Goal: Task Accomplishment & Management: Complete application form

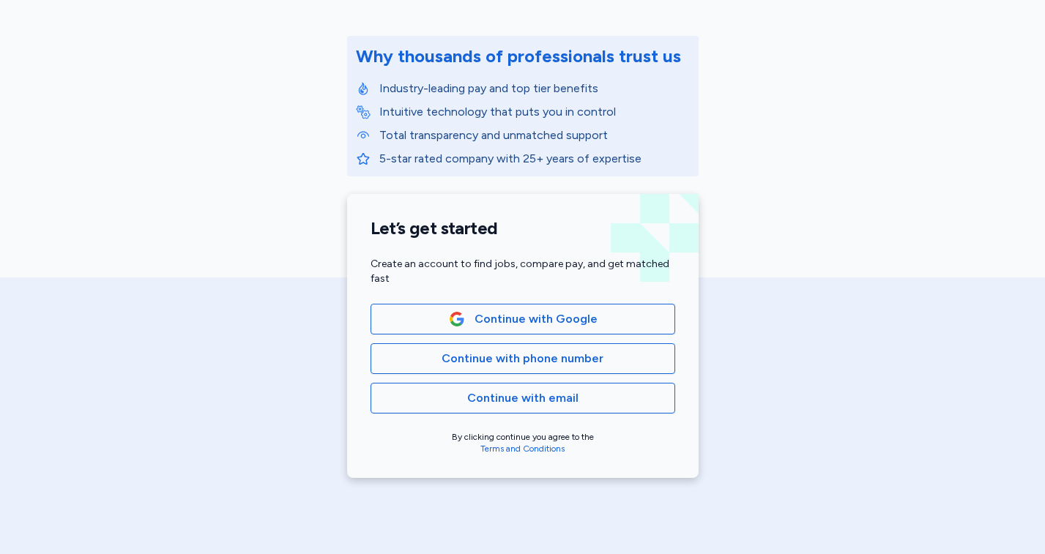
scroll to position [168, 0]
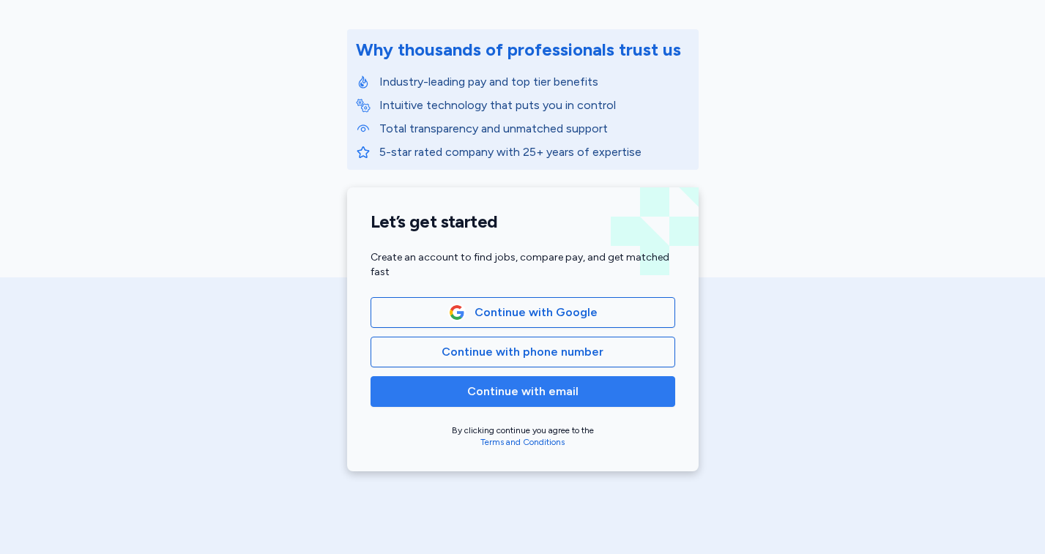
click at [515, 390] on span "Continue with email" at bounding box center [522, 392] width 111 height 18
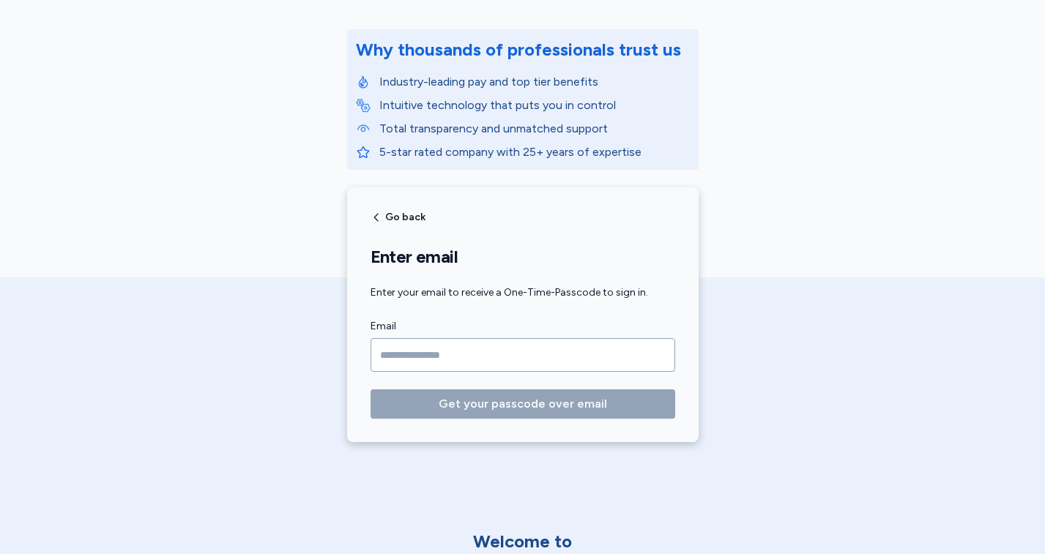
click at [486, 361] on input "Email" at bounding box center [523, 355] width 305 height 34
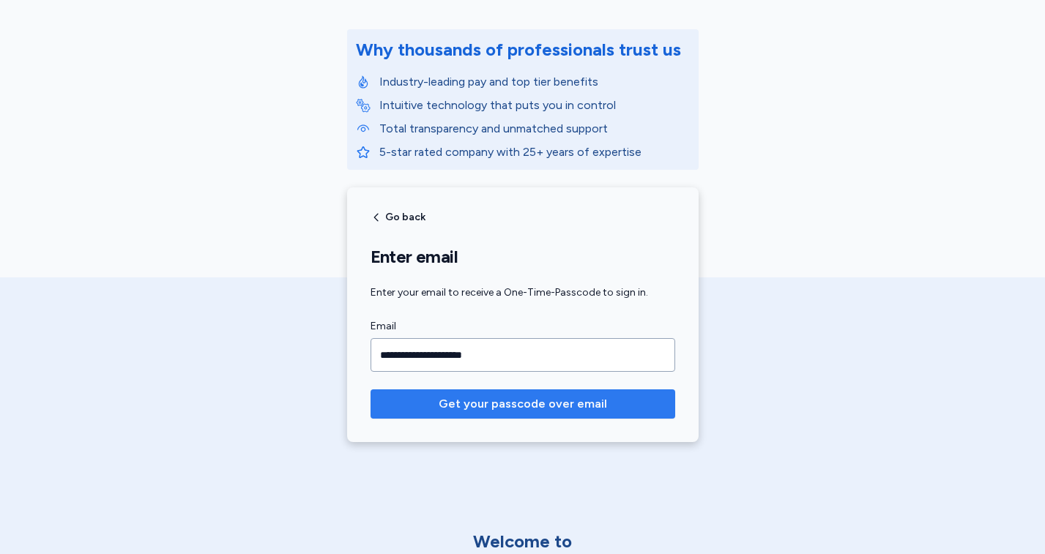
type input "**********"
click at [507, 401] on span "Get your passcode over email" at bounding box center [523, 404] width 168 height 18
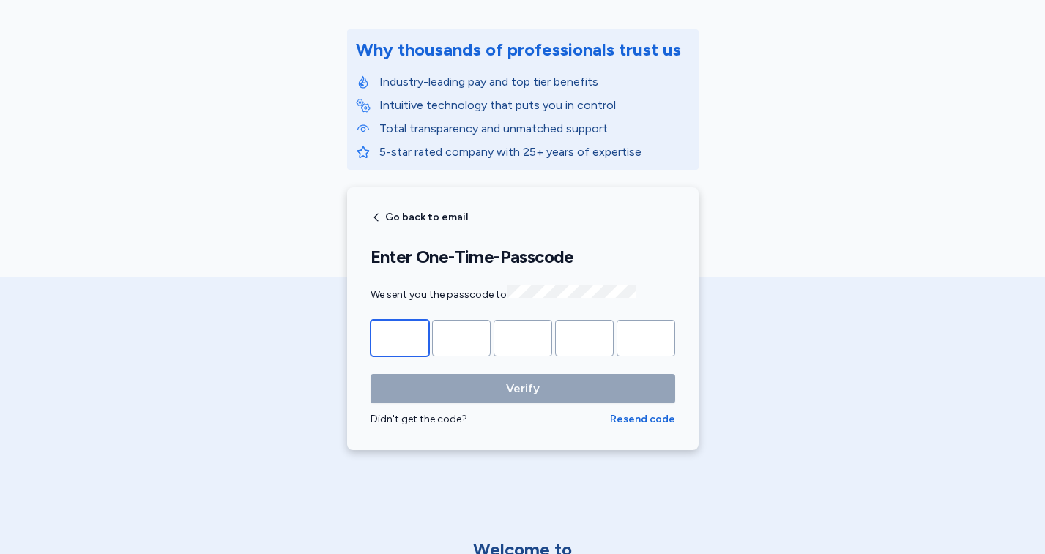
type input "*"
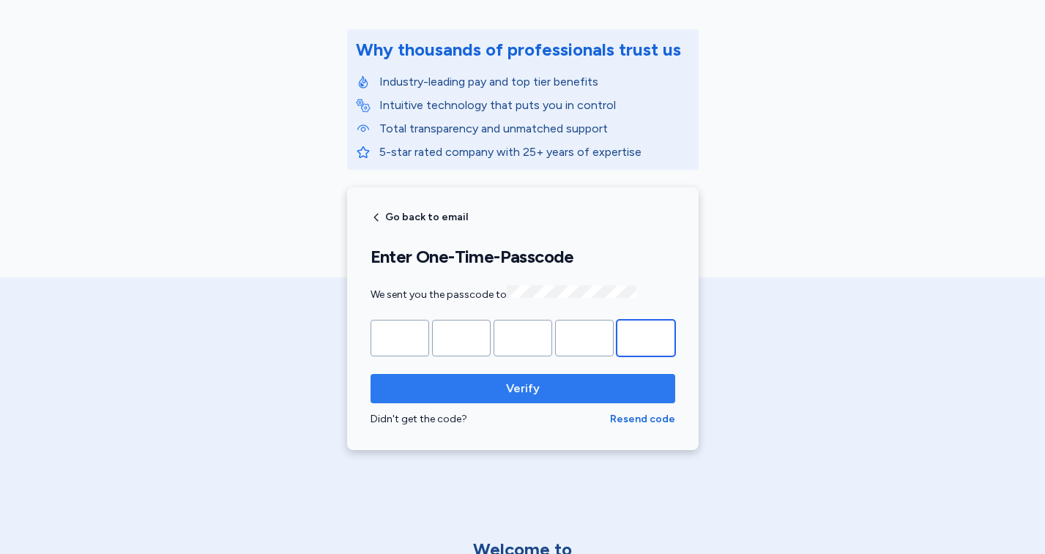
type input "*"
click at [447, 381] on span "Verify" at bounding box center [522, 389] width 281 height 18
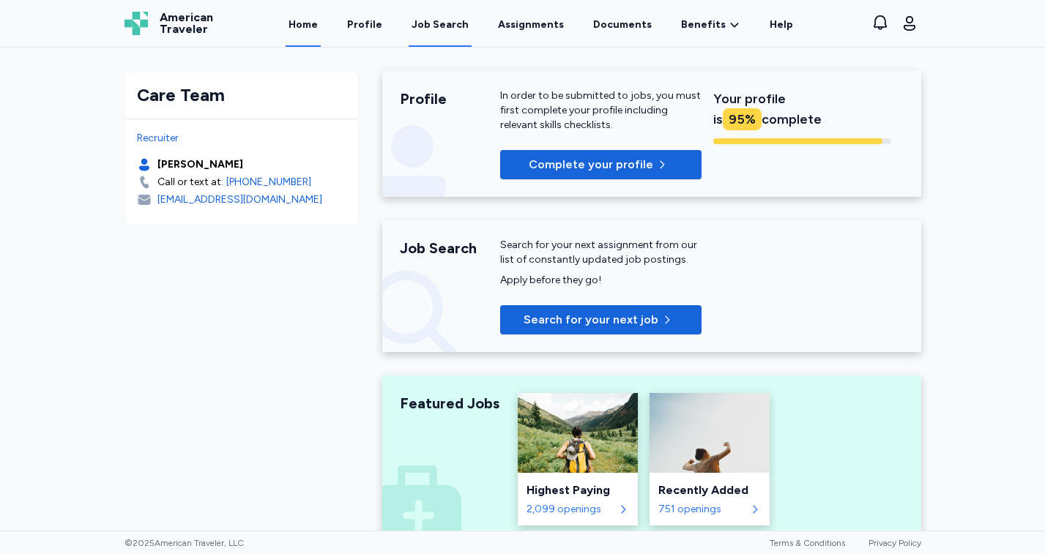
click at [450, 21] on div "Job Search" at bounding box center [440, 25] width 57 height 15
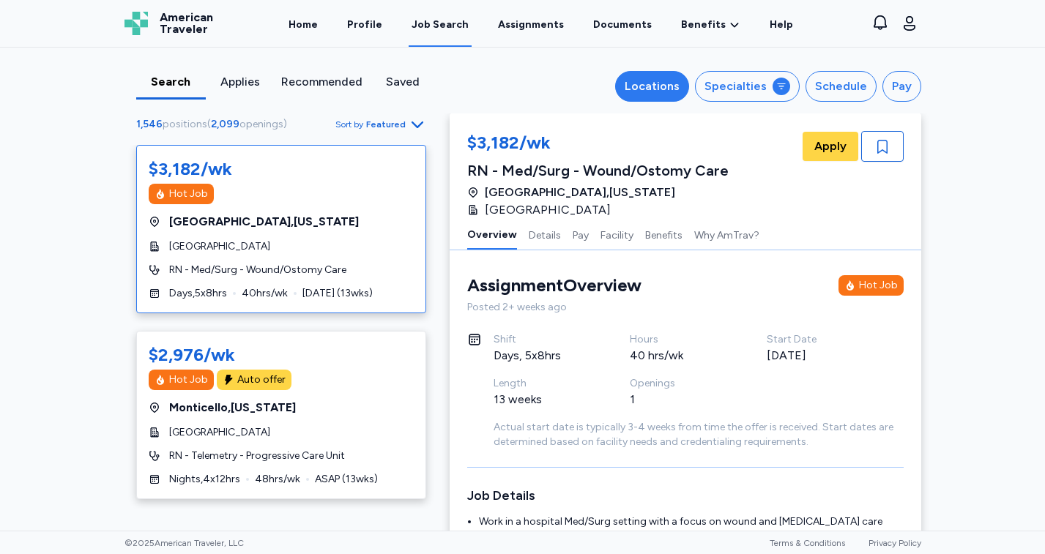
click at [660, 88] on div "Locations" at bounding box center [652, 87] width 55 height 18
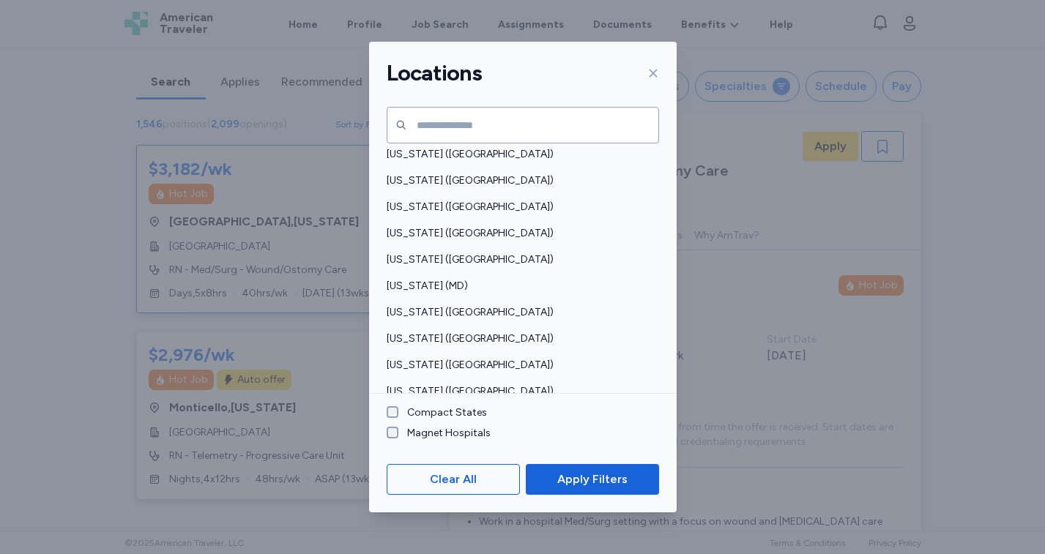
scroll to position [411, 0]
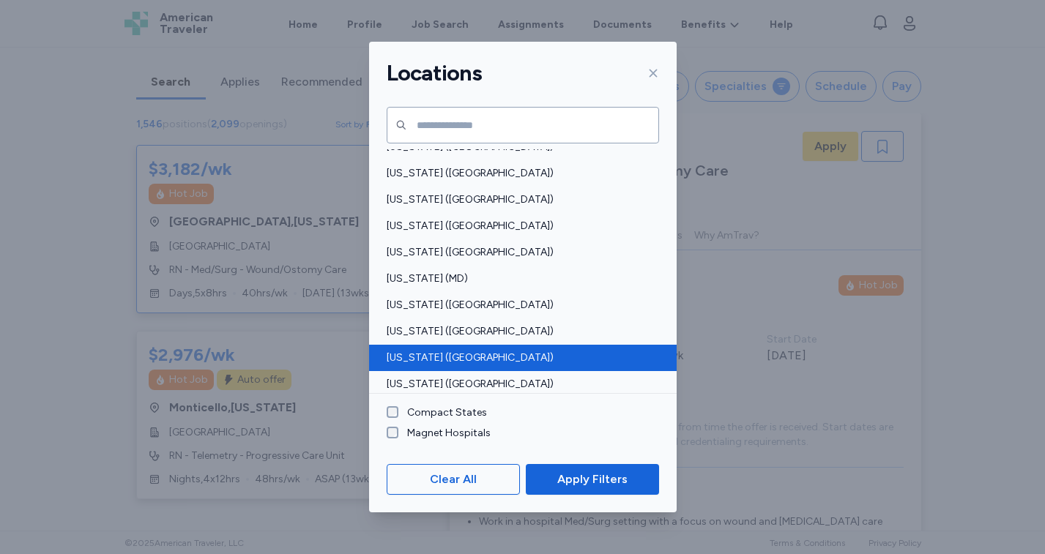
click at [425, 354] on span "[US_STATE] ([GEOGRAPHIC_DATA])" at bounding box center [519, 358] width 264 height 15
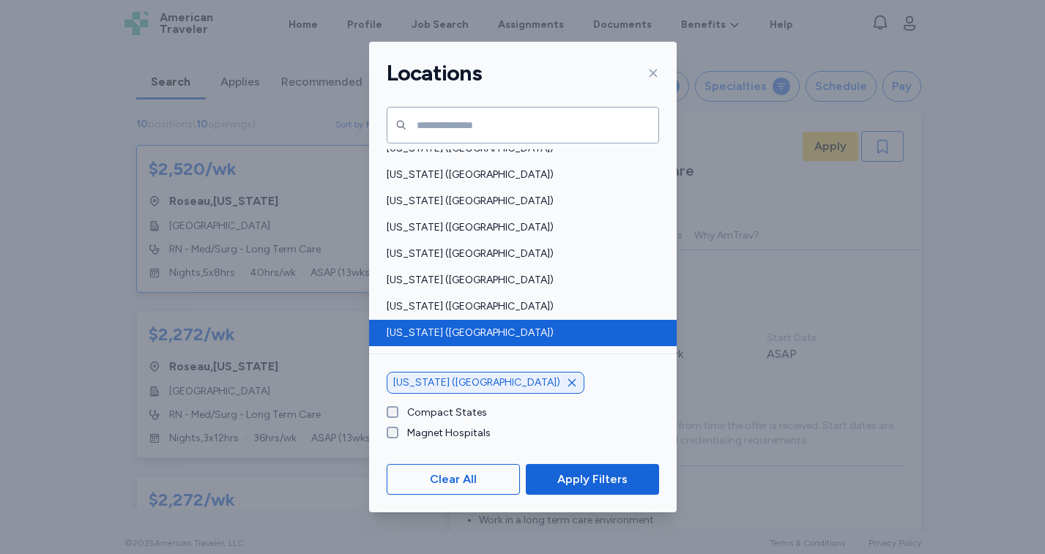
scroll to position [53, 0]
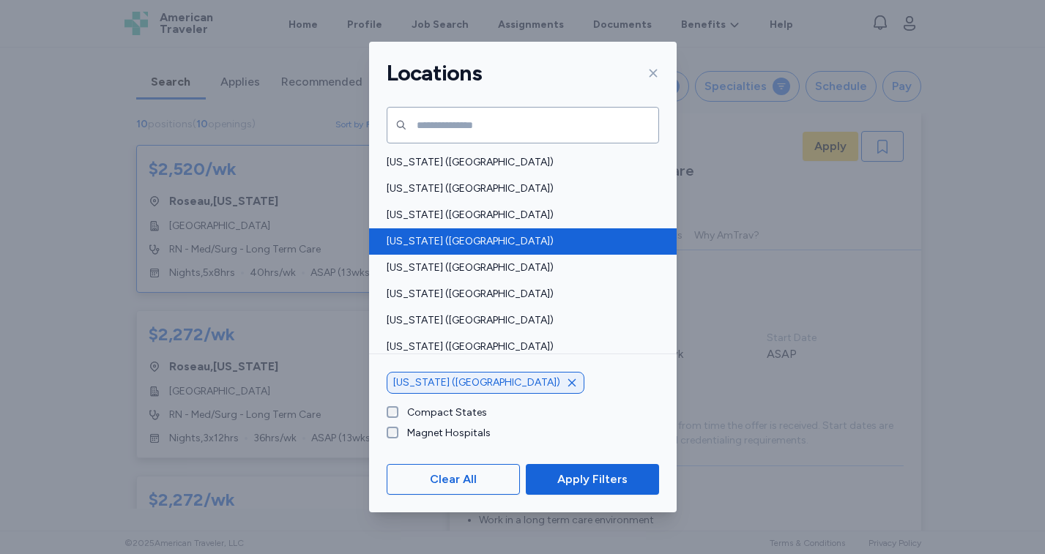
click at [435, 235] on span "[US_STATE] ([GEOGRAPHIC_DATA])" at bounding box center [519, 241] width 264 height 15
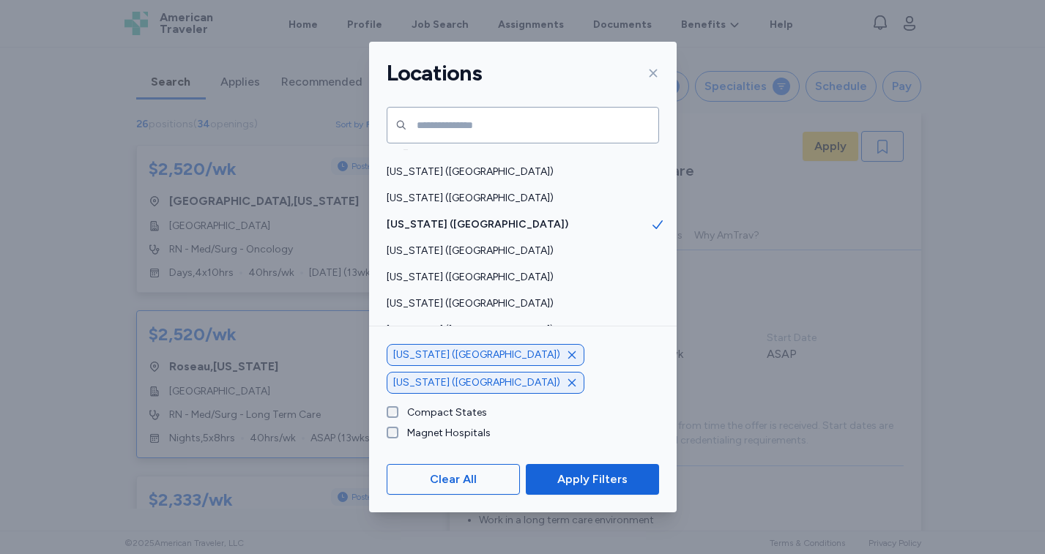
scroll to position [527, 0]
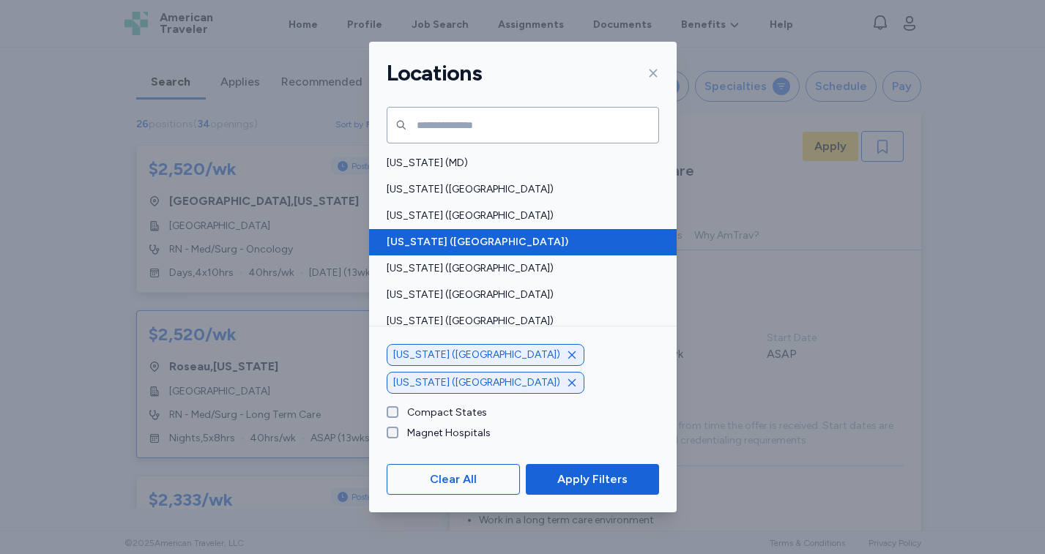
click at [434, 238] on span "[US_STATE] ([GEOGRAPHIC_DATA])" at bounding box center [519, 242] width 264 height 15
click at [444, 239] on span "[US_STATE] ([GEOGRAPHIC_DATA])" at bounding box center [519, 242] width 264 height 15
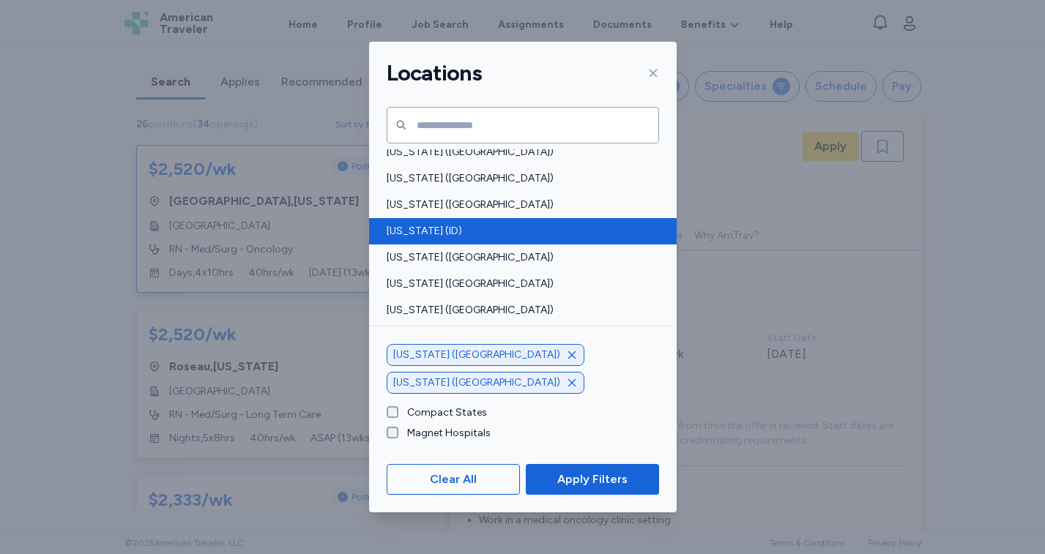
scroll to position [248, 0]
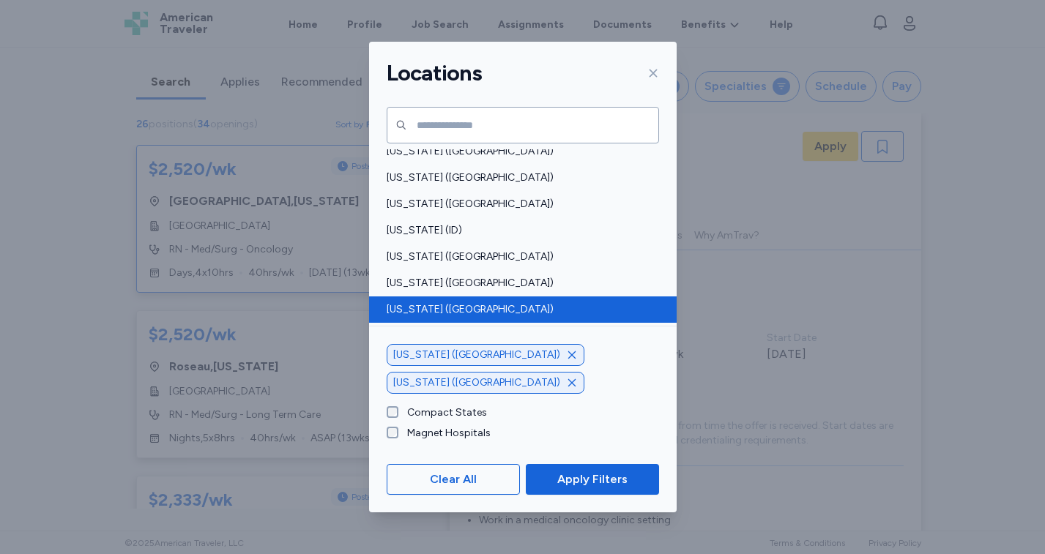
click at [398, 300] on div "[US_STATE] ([GEOGRAPHIC_DATA])" at bounding box center [523, 310] width 308 height 26
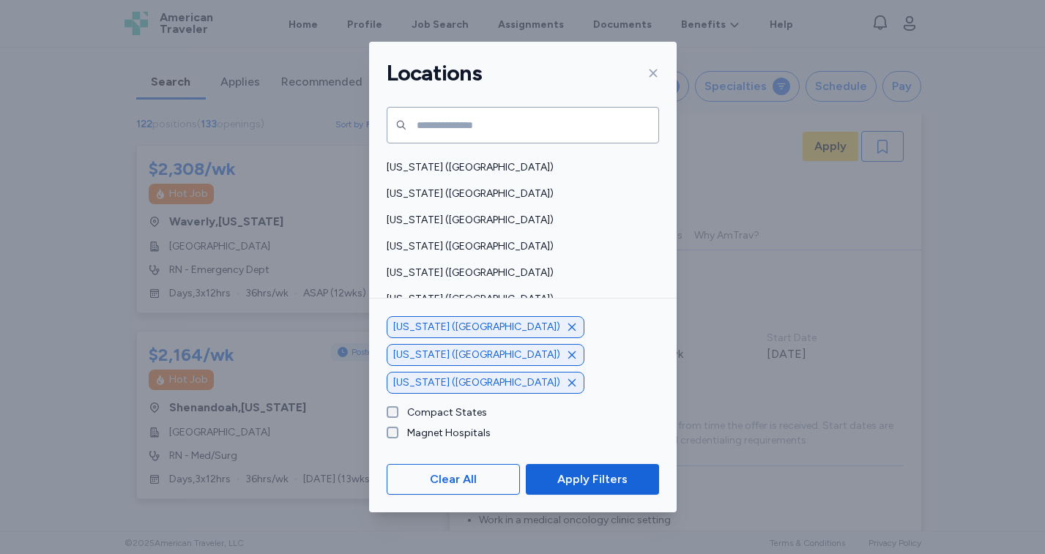
scroll to position [1057, 0]
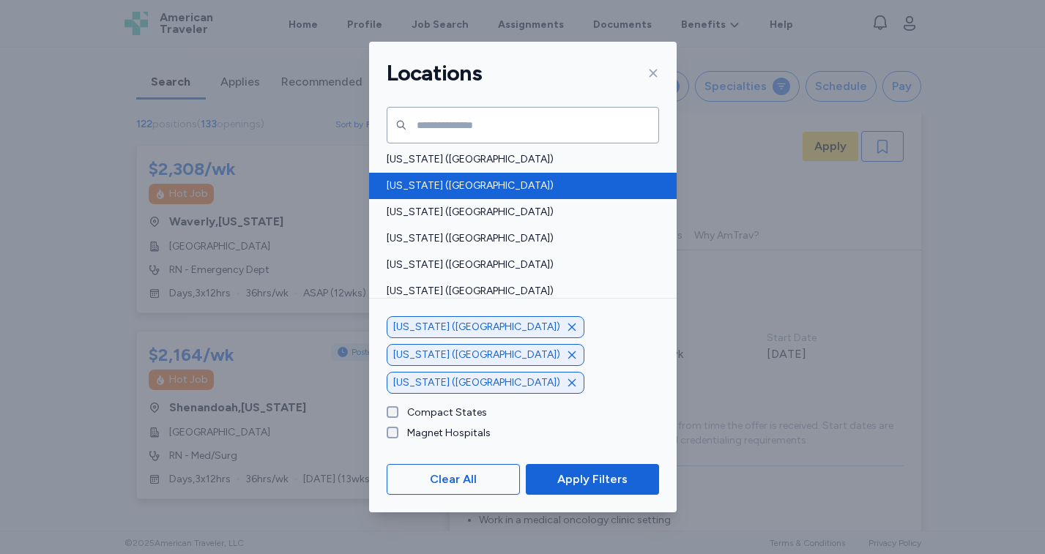
click at [448, 182] on span "[US_STATE] ([GEOGRAPHIC_DATA])" at bounding box center [519, 186] width 264 height 15
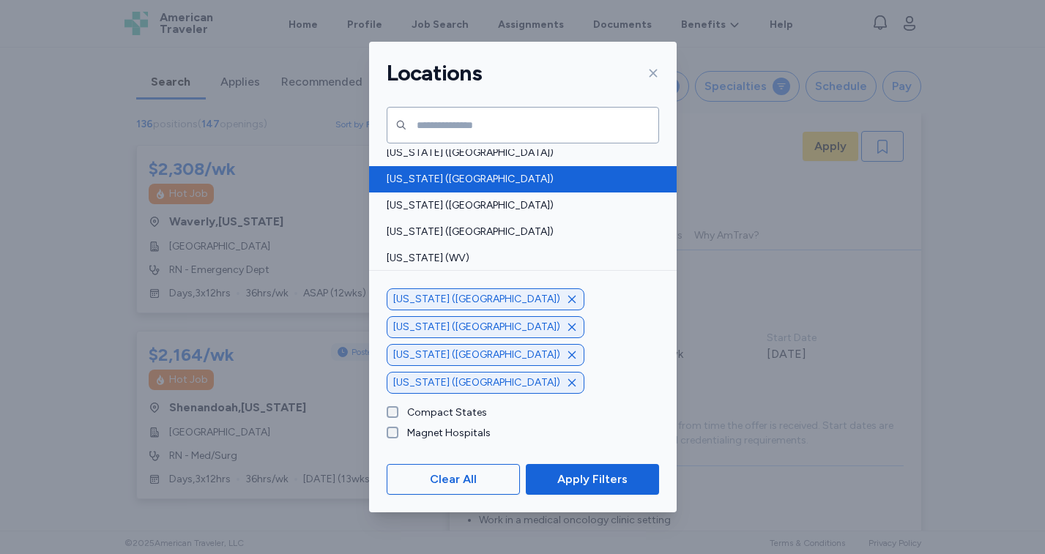
scroll to position [1168, 0]
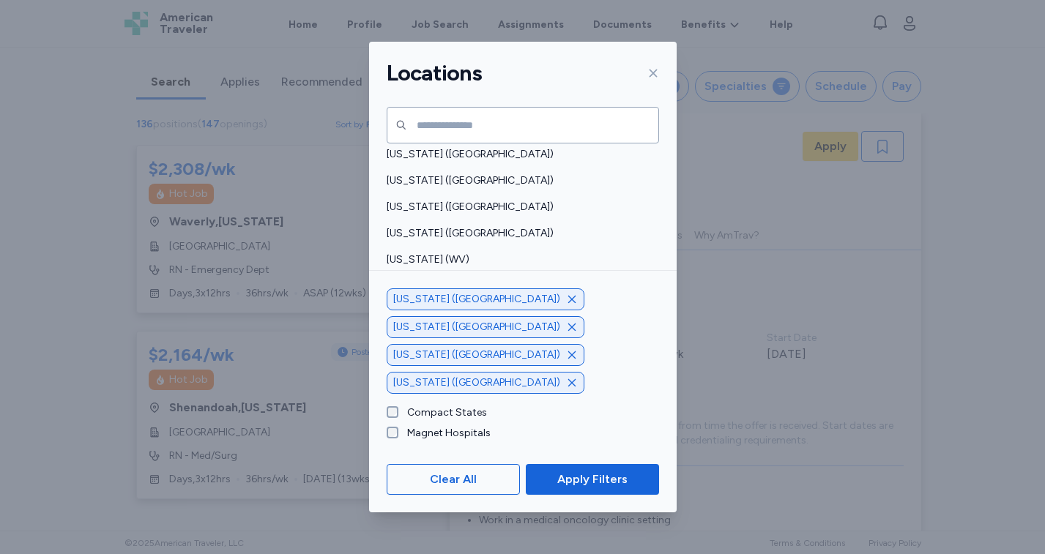
click at [454, 280] on span "[US_STATE] ([GEOGRAPHIC_DATA])" at bounding box center [519, 286] width 264 height 15
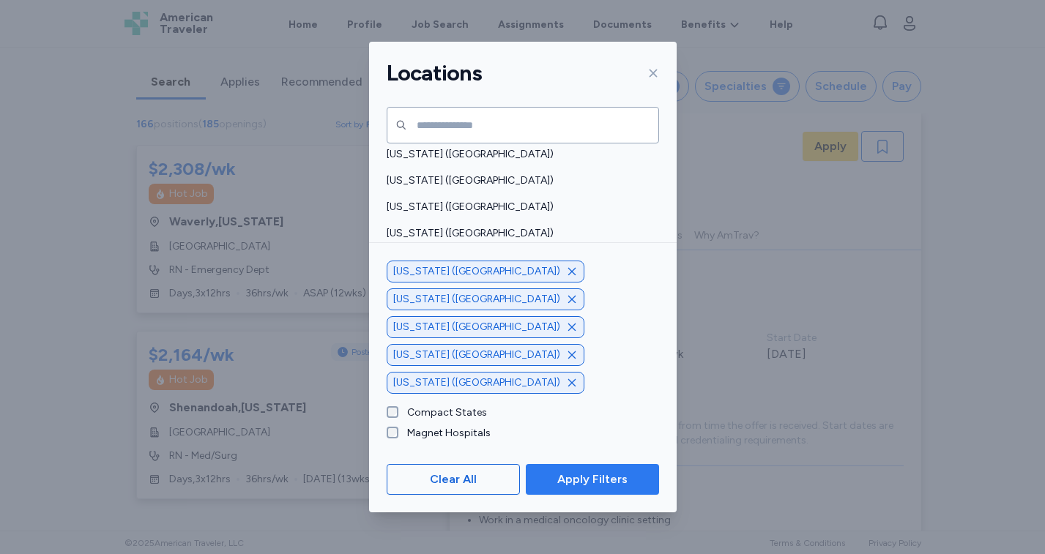
click at [594, 474] on span "Apply Filters" at bounding box center [592, 480] width 70 height 18
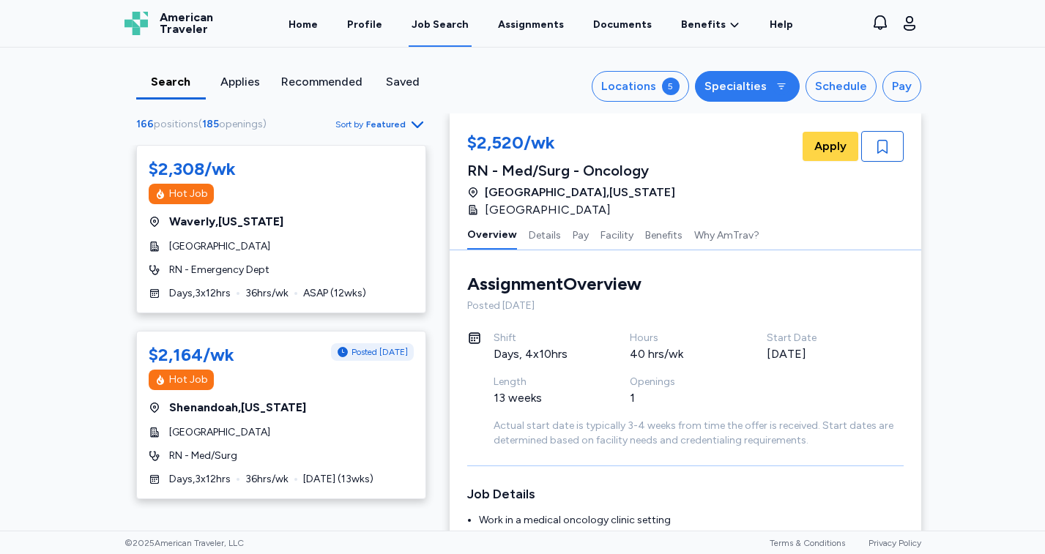
click at [742, 88] on div "Specialties" at bounding box center [735, 87] width 62 height 18
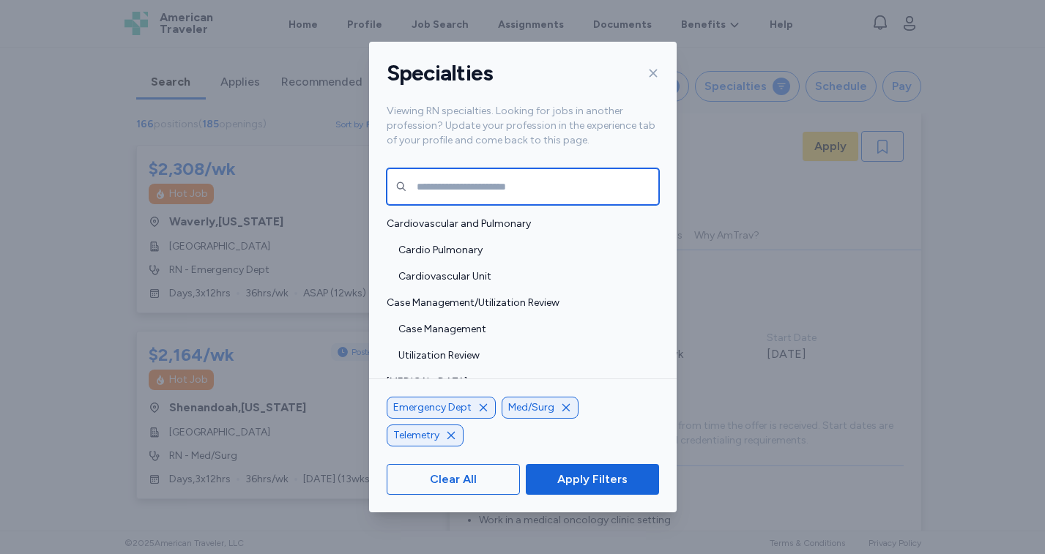
click at [546, 189] on input "text" at bounding box center [523, 186] width 272 height 37
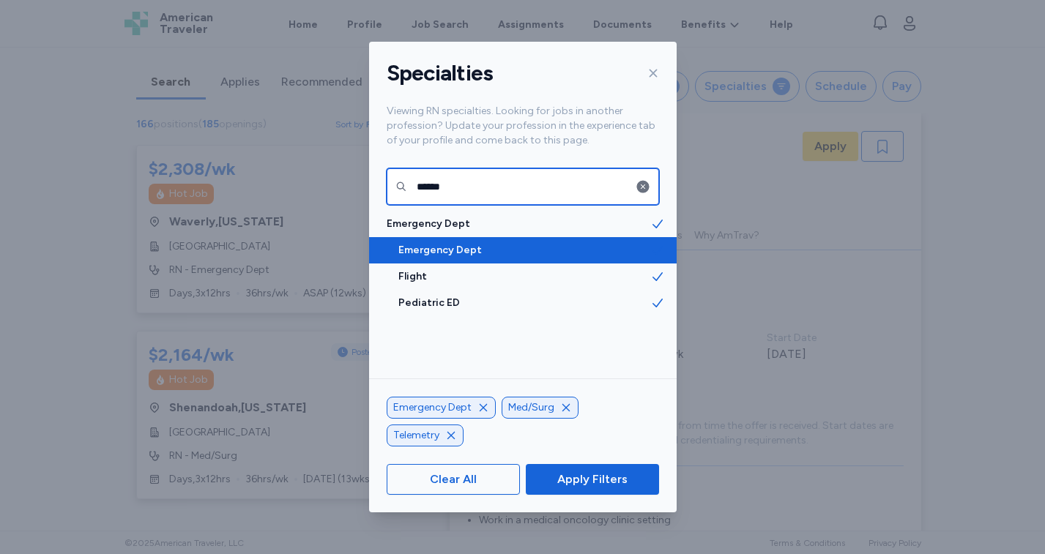
type input "******"
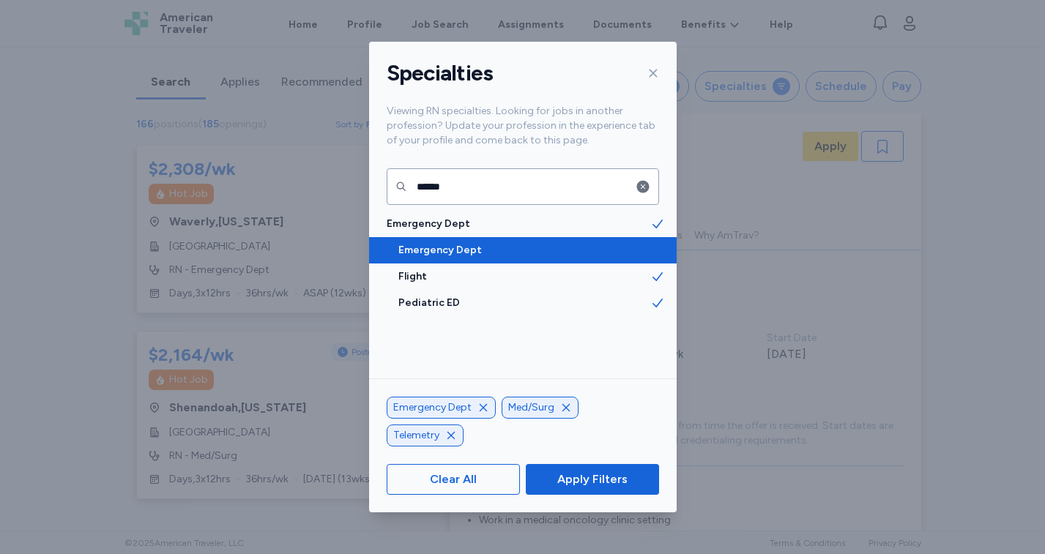
click at [477, 243] on span "Emergency Dept" at bounding box center [524, 250] width 252 height 15
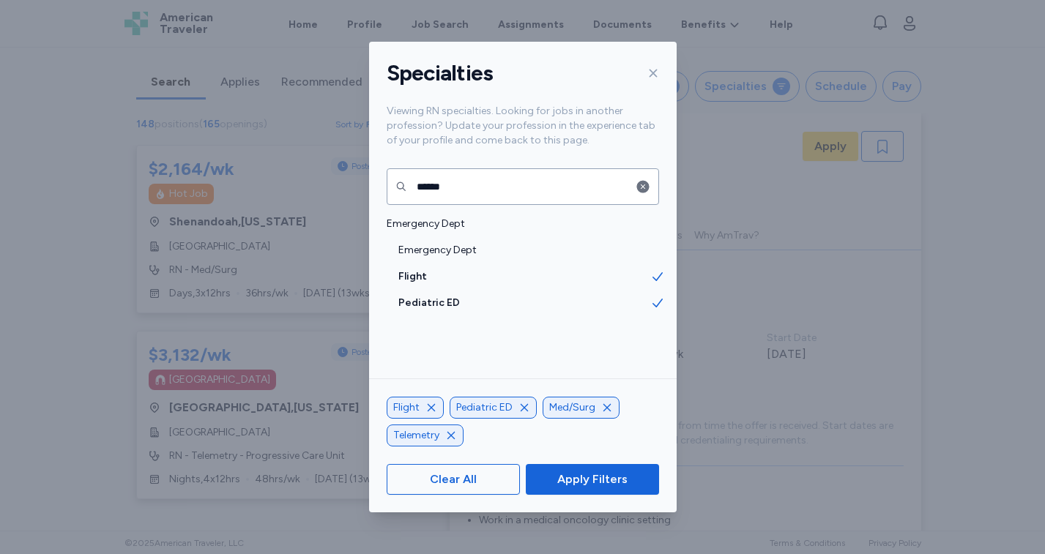
click at [429, 405] on icon "button" at bounding box center [431, 408] width 12 height 12
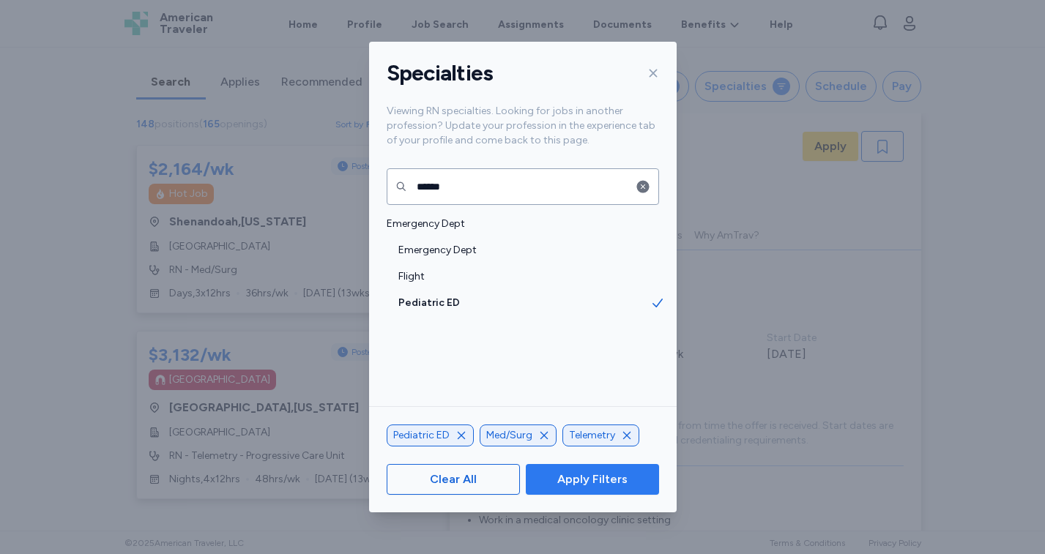
click at [559, 479] on span "Apply Filters" at bounding box center [592, 480] width 70 height 18
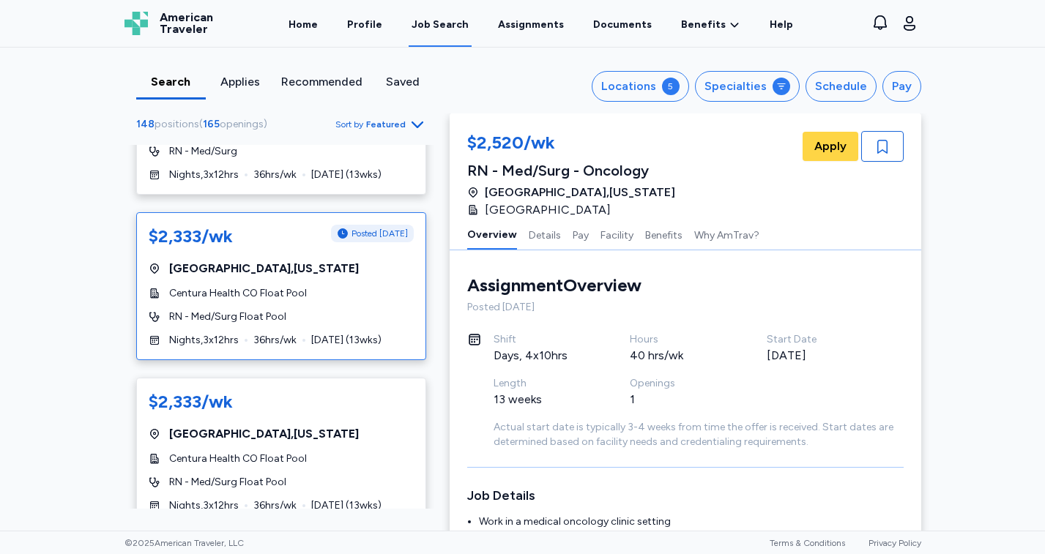
scroll to position [3784, 0]
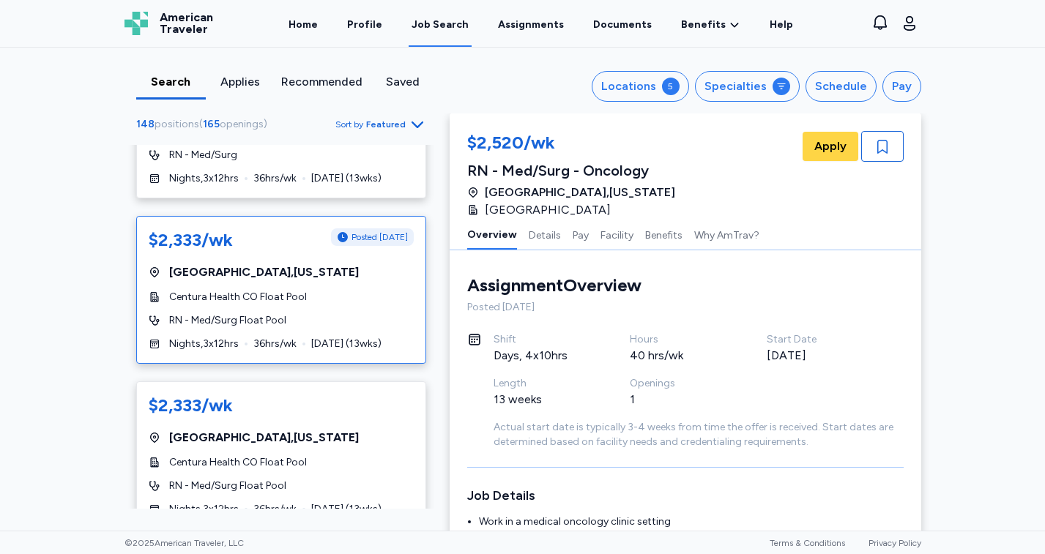
click at [291, 290] on span "Centura Health CO Float Pool" at bounding box center [238, 297] width 138 height 15
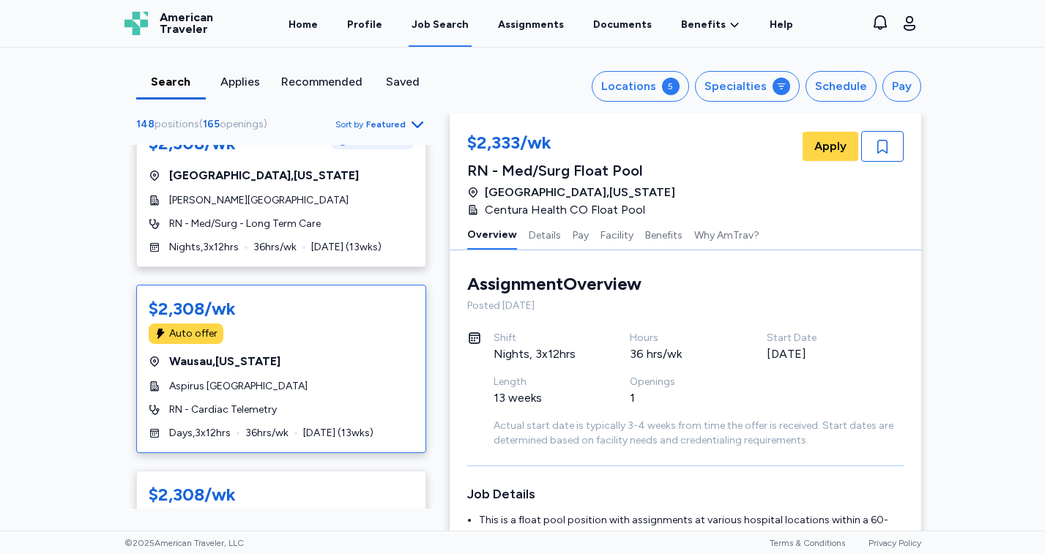
scroll to position [4419, 0]
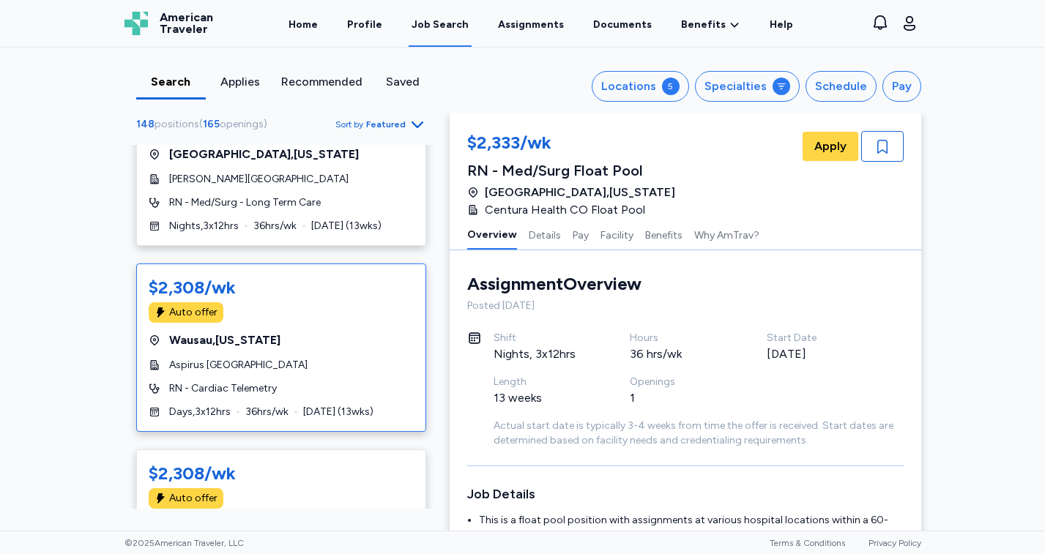
click at [325, 302] on div "Auto offer" at bounding box center [281, 312] width 265 height 21
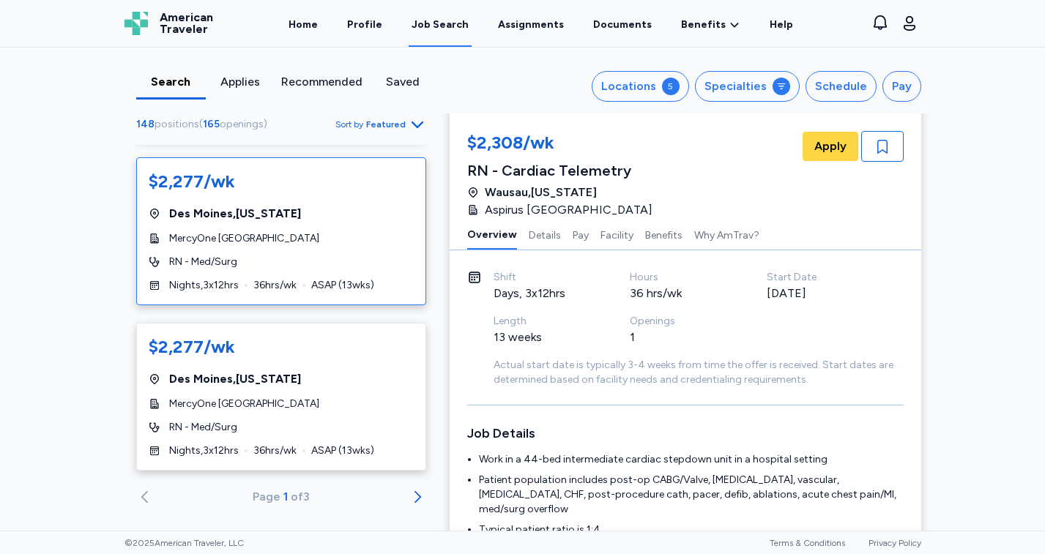
scroll to position [66, 0]
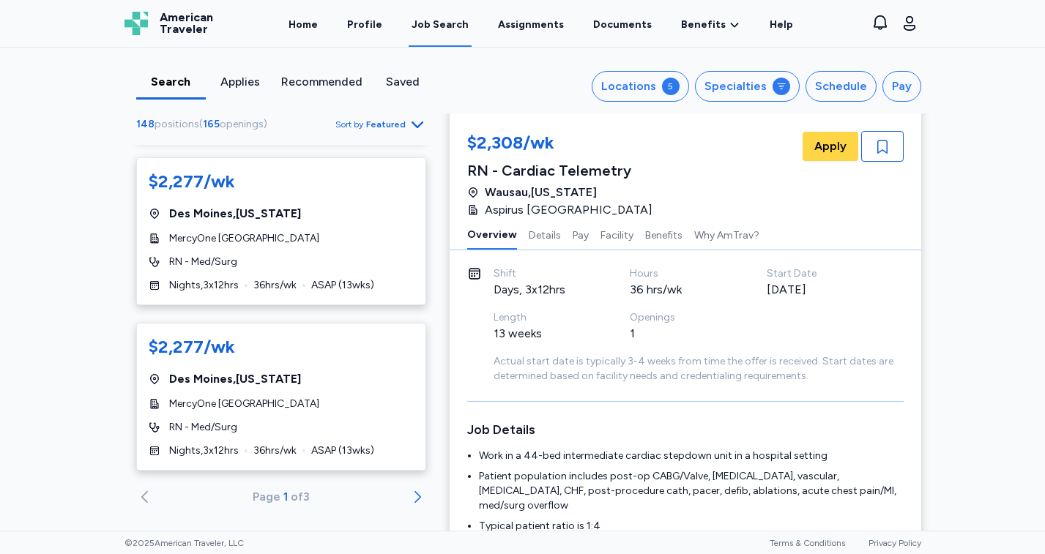
click at [416, 488] on icon "Go to next 50 jobs" at bounding box center [418, 497] width 18 height 18
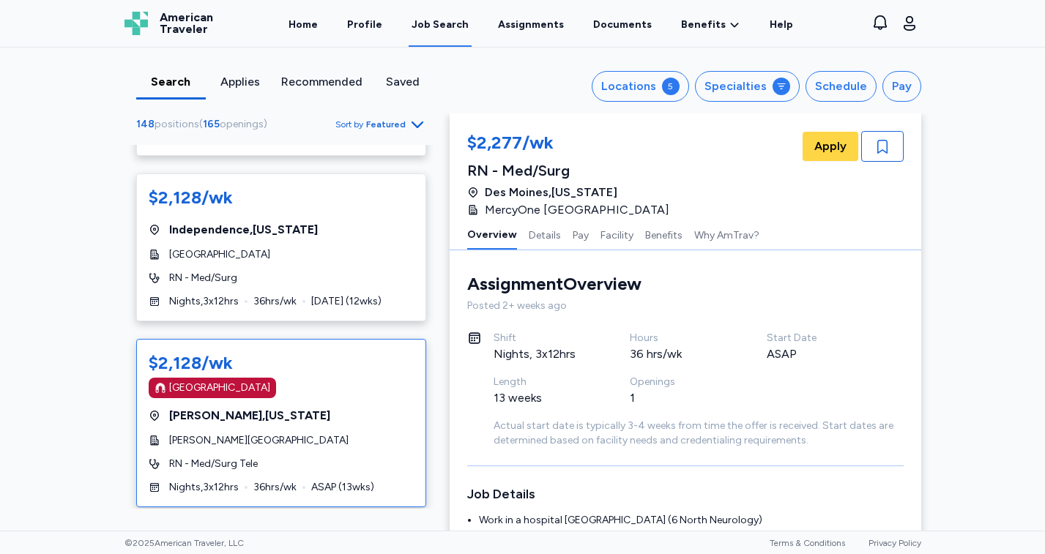
scroll to position [1999, 0]
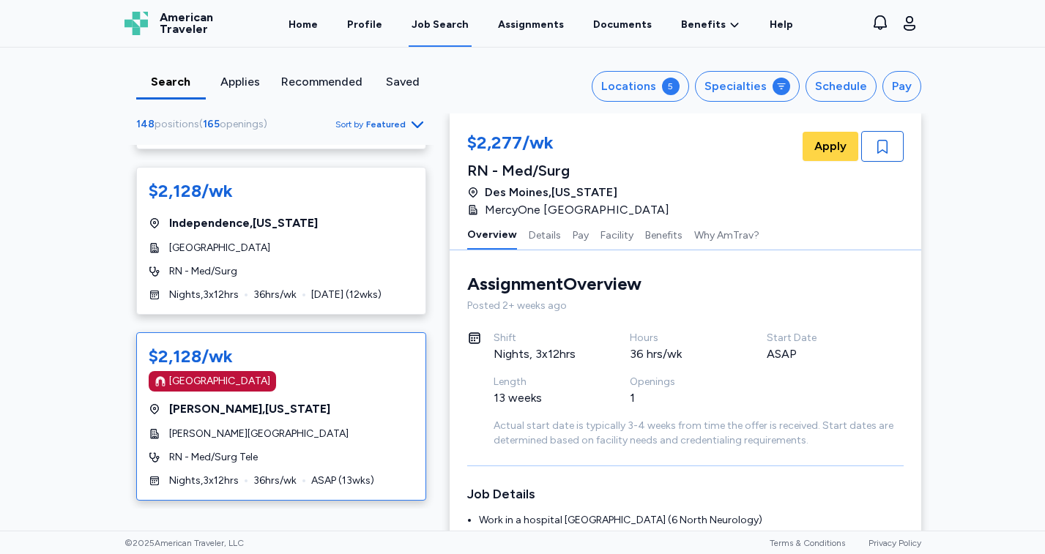
click at [342, 386] on div "$2,128/wk [GEOGRAPHIC_DATA] [GEOGRAPHIC_DATA] , [US_STATE] [PERSON_NAME][GEOGRA…" at bounding box center [281, 416] width 290 height 168
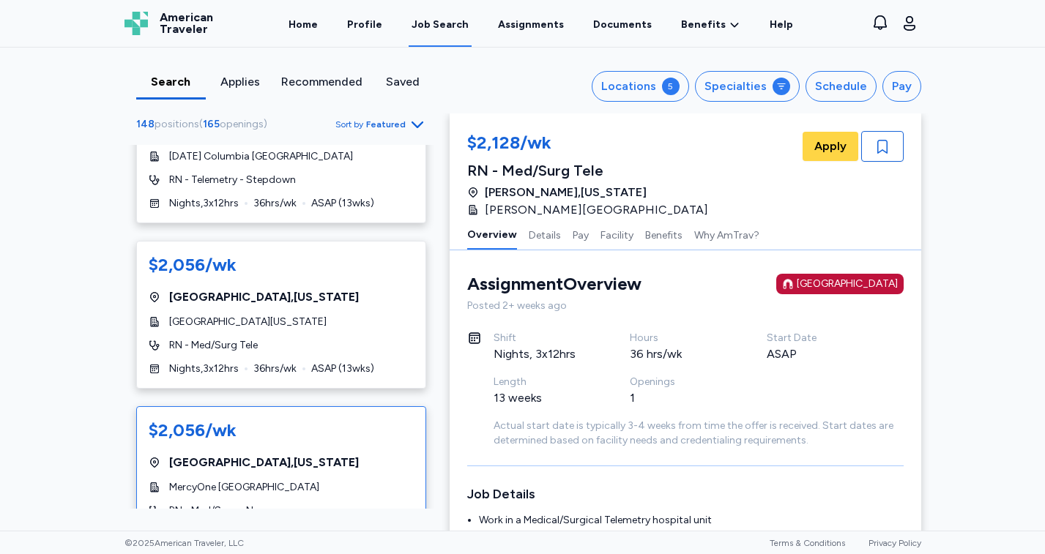
scroll to position [3321, 0]
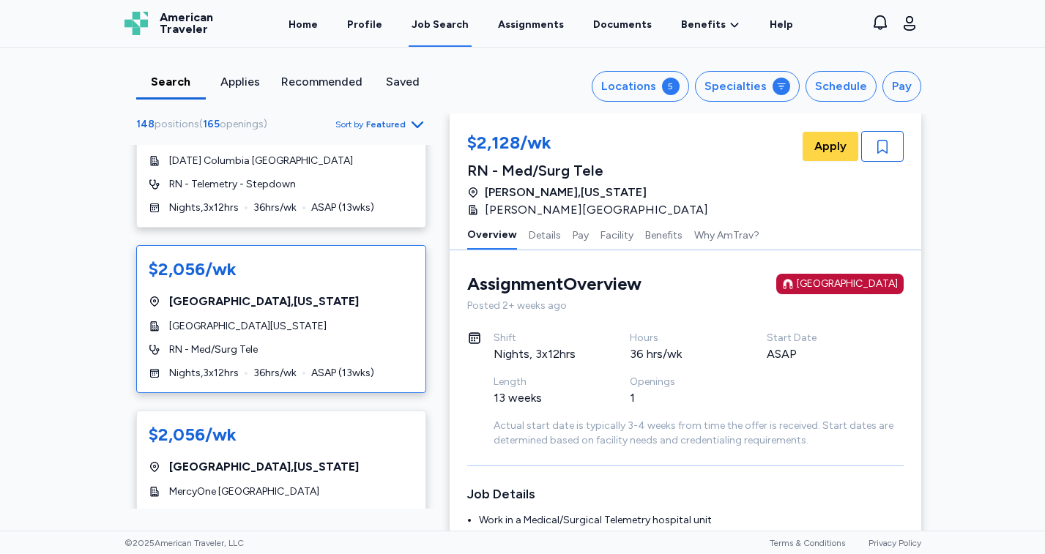
click at [250, 300] on div "$2,056/wk [GEOGRAPHIC_DATA] , [US_STATE] MercyOne [GEOGRAPHIC_DATA][US_STATE] R…" at bounding box center [281, 319] width 290 height 148
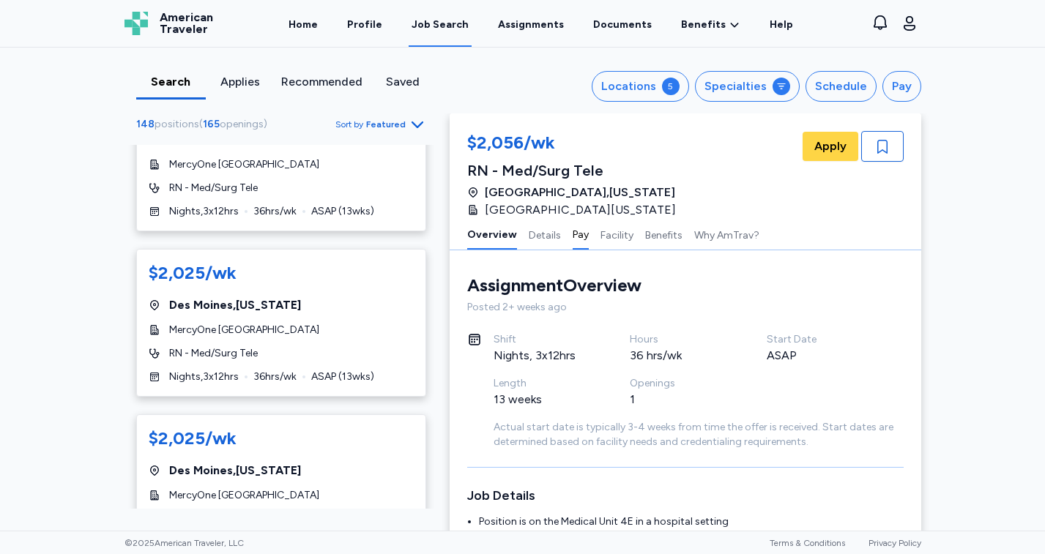
click at [575, 231] on button "Pay" at bounding box center [581, 234] width 16 height 31
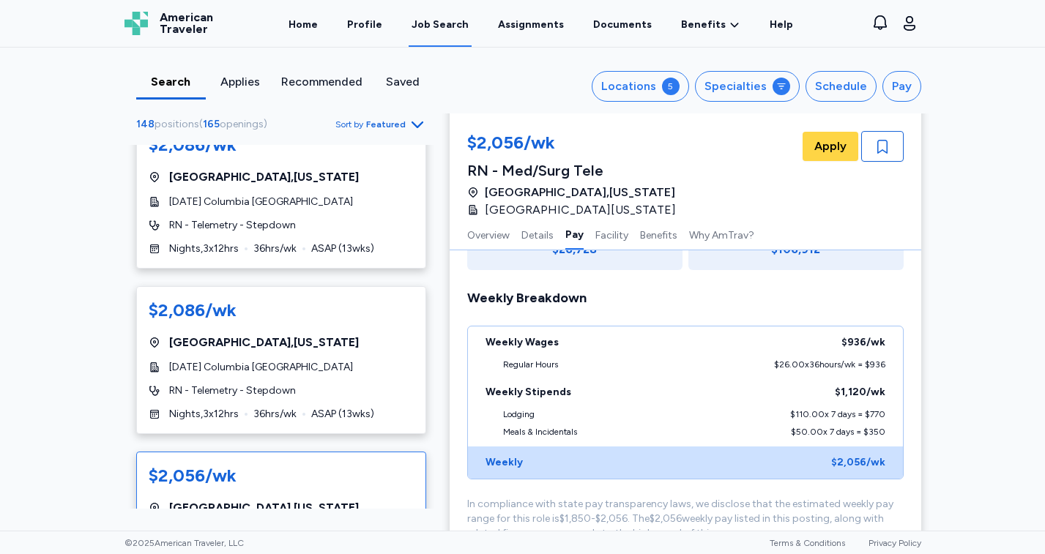
scroll to position [3108, 0]
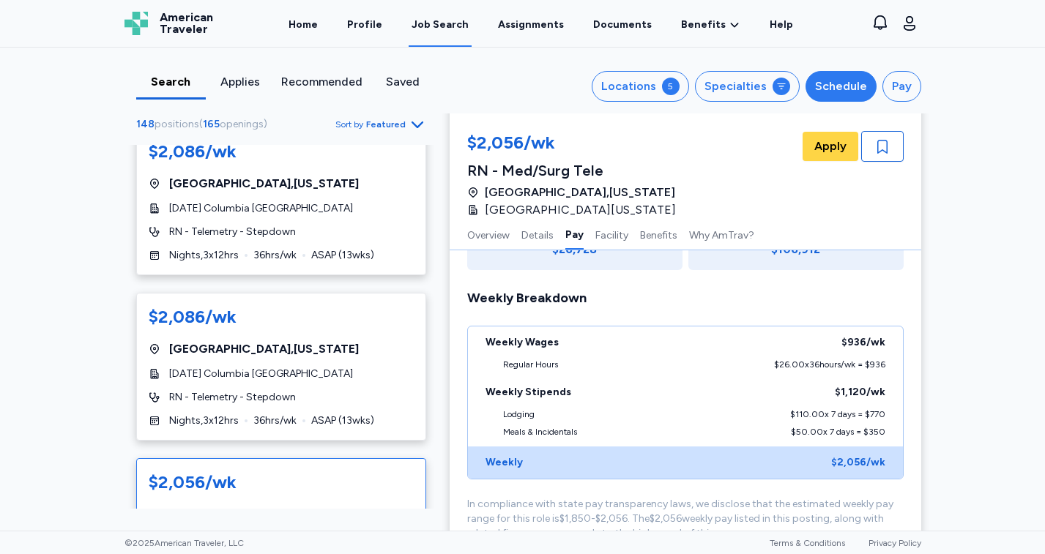
click at [840, 79] on div "Schedule" at bounding box center [841, 87] width 52 height 18
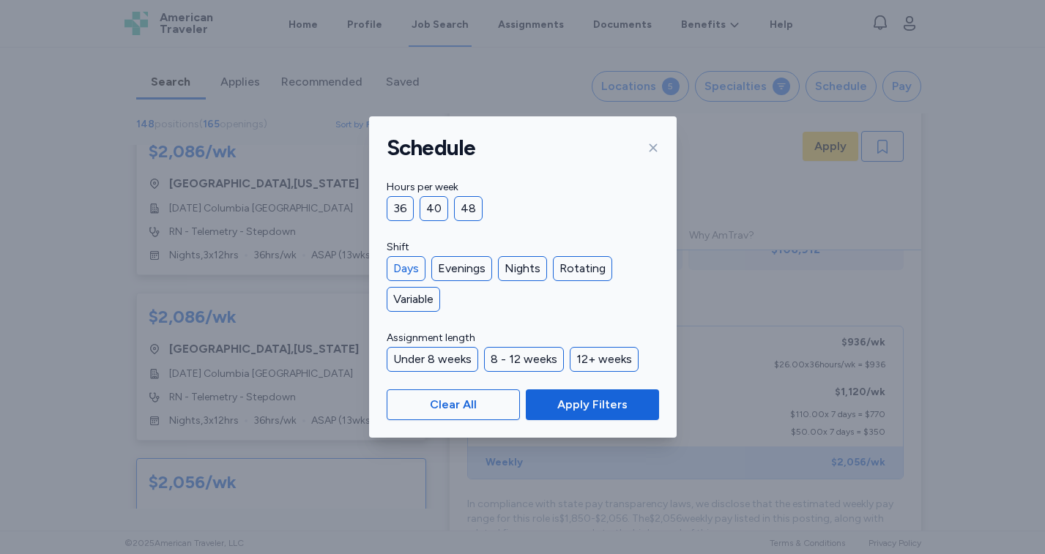
click at [404, 262] on div "Days" at bounding box center [406, 268] width 39 height 25
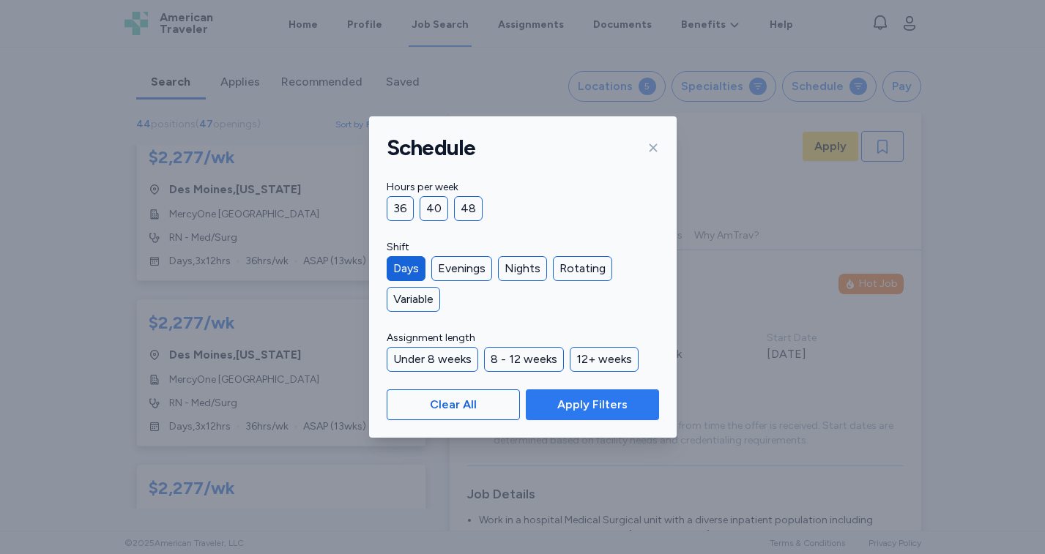
click at [600, 403] on span "Apply Filters" at bounding box center [592, 405] width 70 height 18
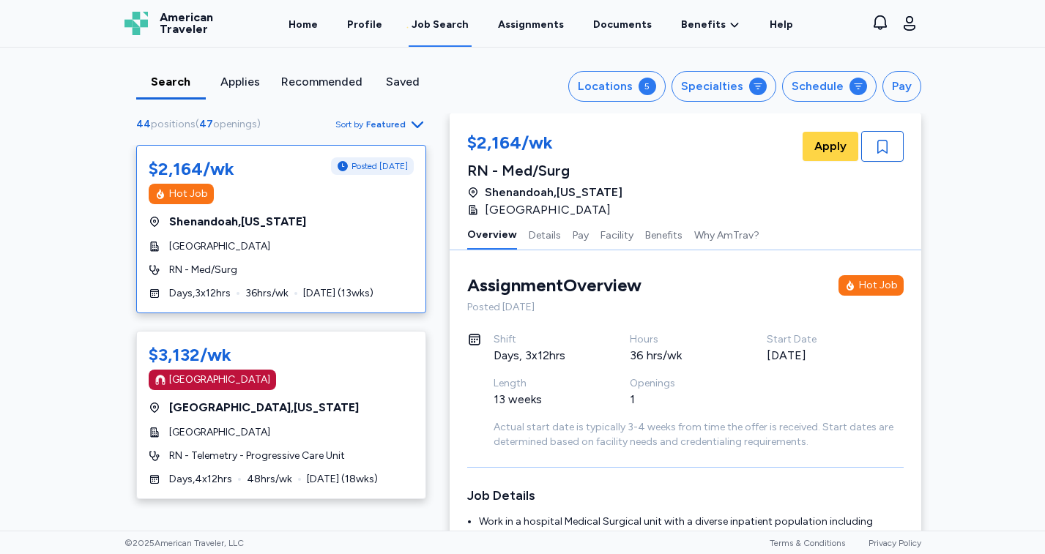
scroll to position [0, 0]
click at [579, 236] on button "Pay" at bounding box center [581, 234] width 16 height 31
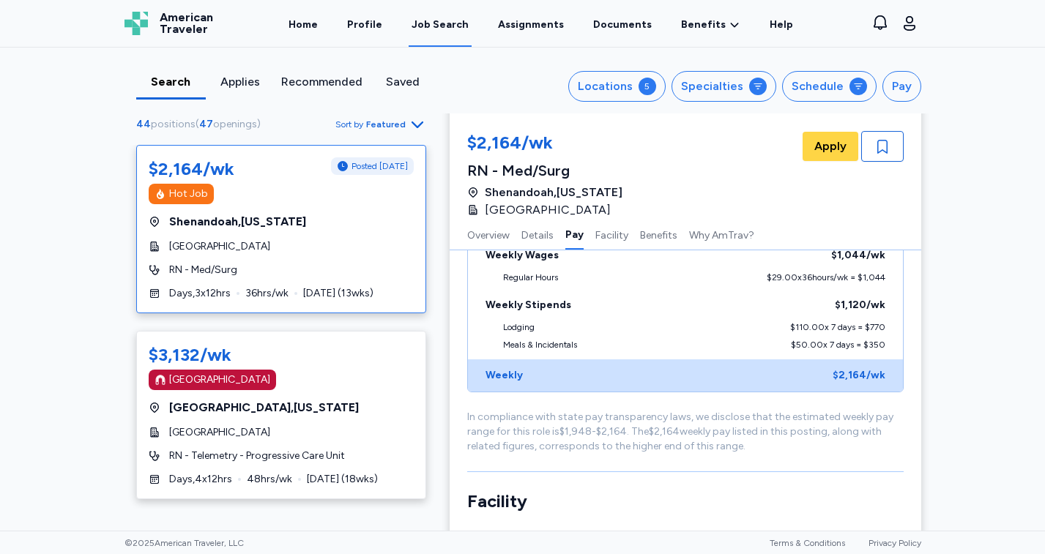
scroll to position [1108, 0]
click at [472, 190] on icon at bounding box center [473, 193] width 12 height 18
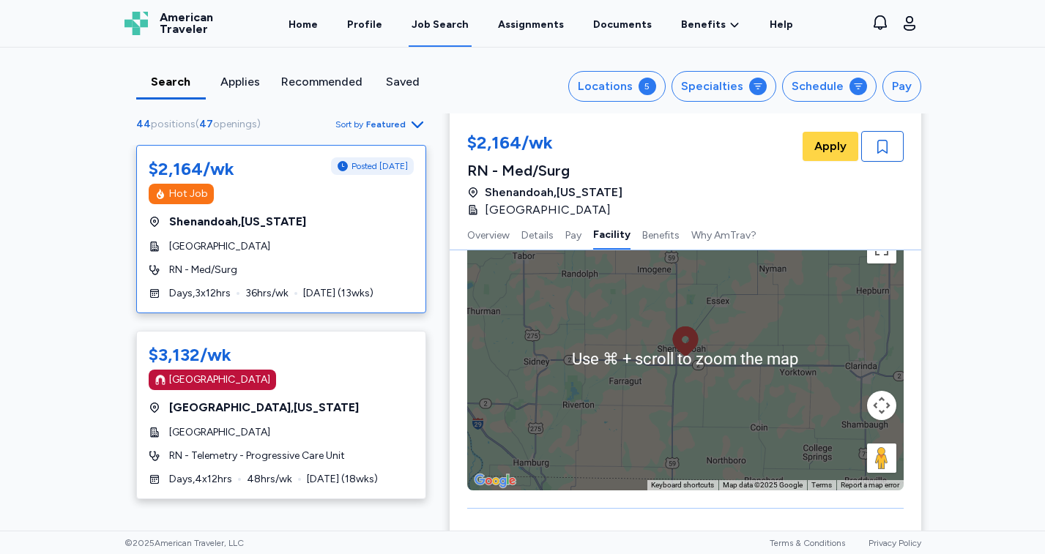
scroll to position [1604, 0]
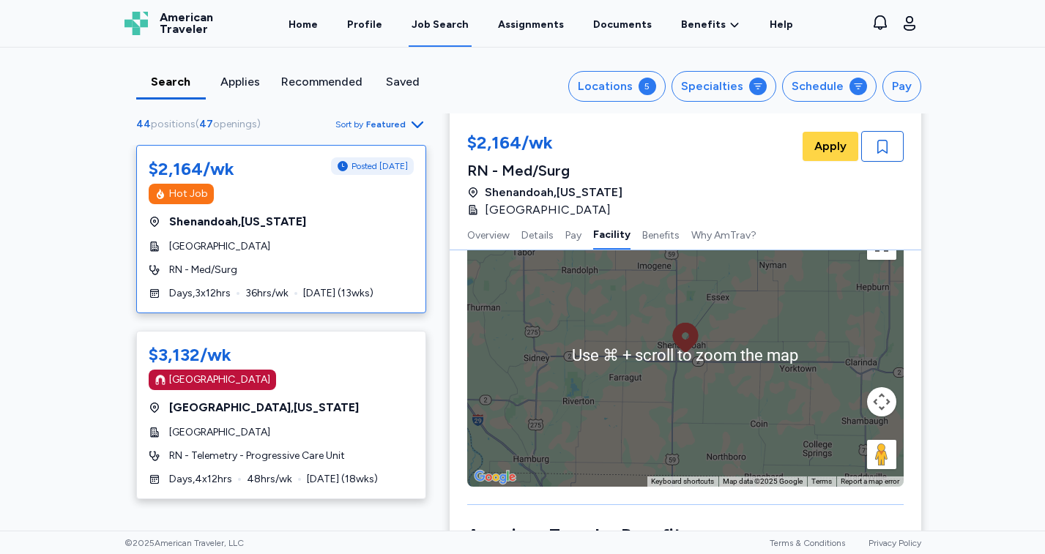
click at [879, 403] on button "Map camera controls" at bounding box center [881, 401] width 29 height 29
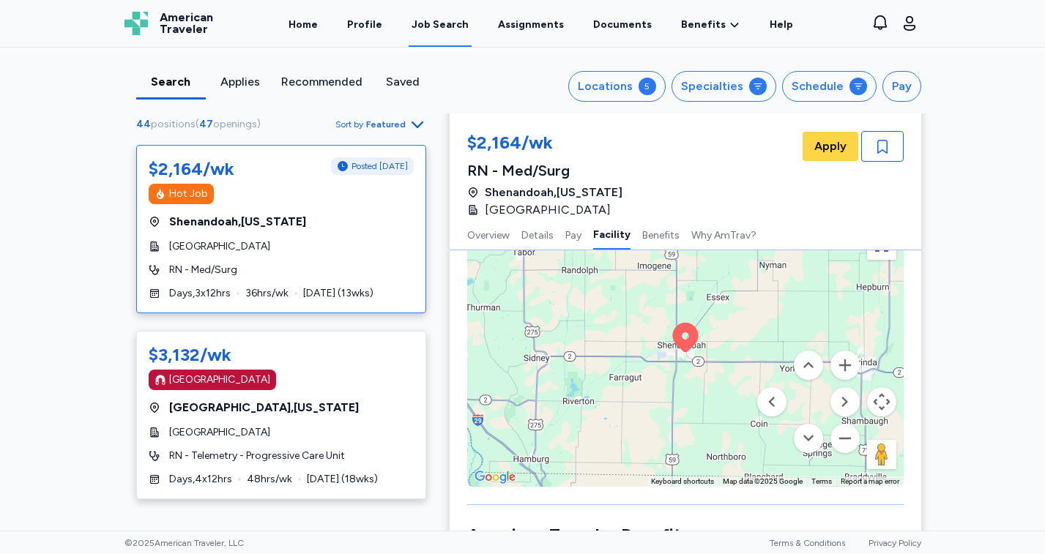
click at [880, 401] on button "Map camera controls" at bounding box center [881, 401] width 29 height 29
click at [846, 438] on button "Zoom out" at bounding box center [844, 438] width 29 height 29
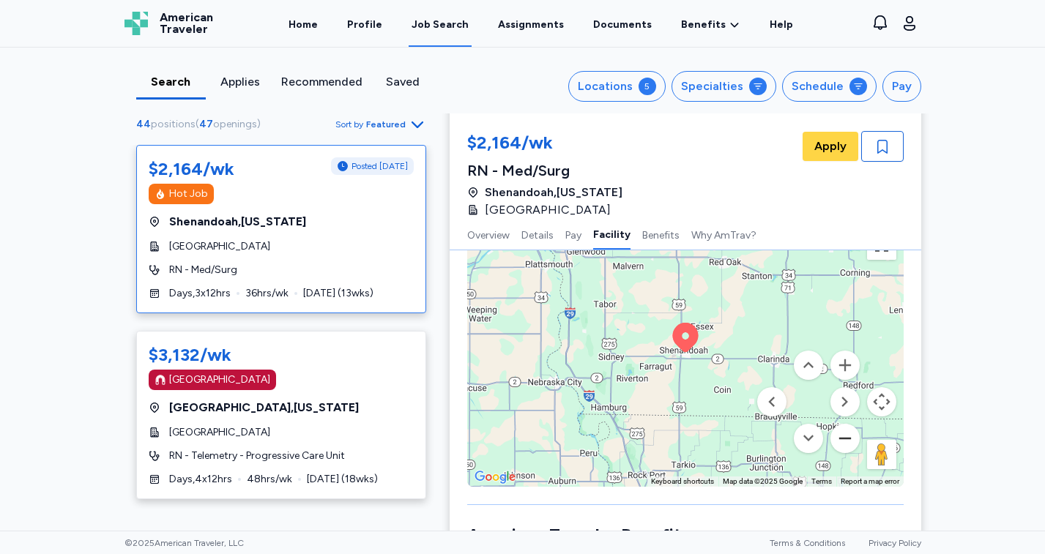
click at [846, 438] on button "Zoom out" at bounding box center [844, 438] width 29 height 29
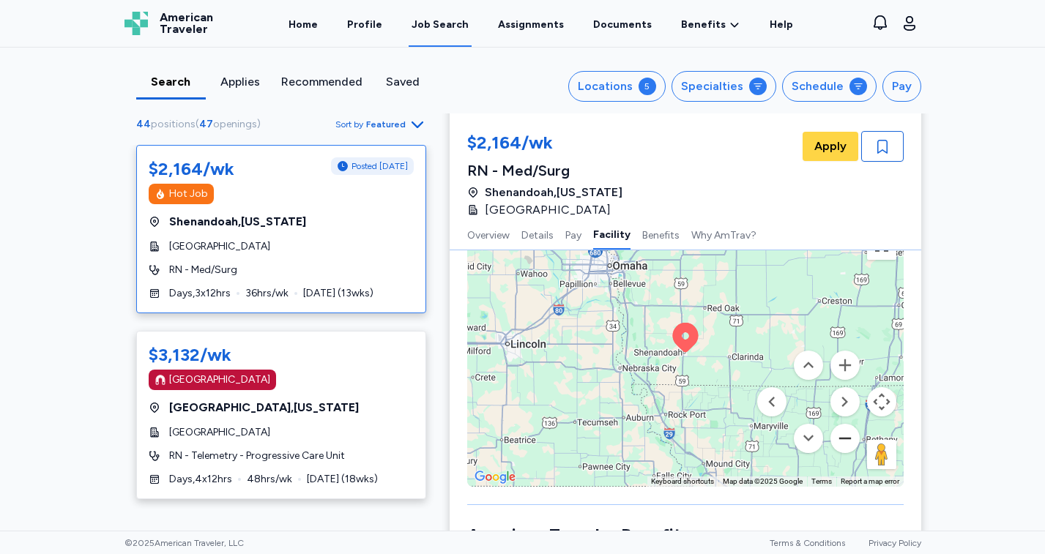
click at [846, 438] on button "Zoom out" at bounding box center [844, 438] width 29 height 29
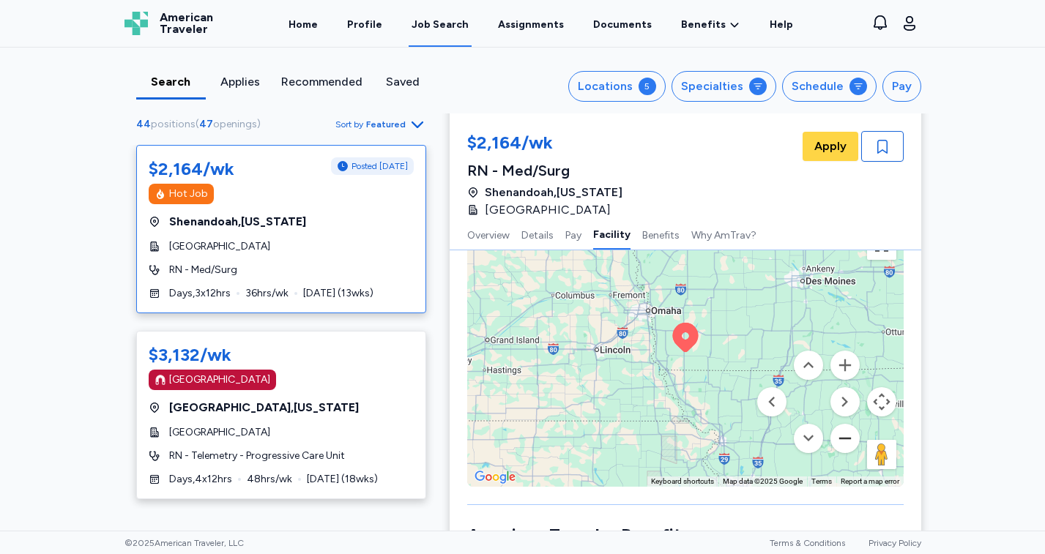
click at [846, 438] on button "Zoom out" at bounding box center [844, 438] width 29 height 29
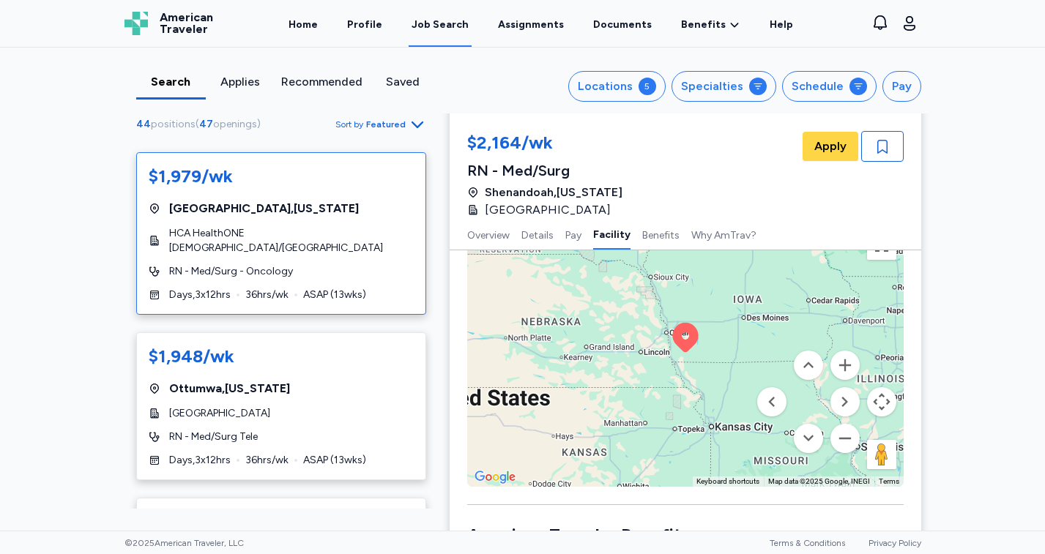
scroll to position [6399, 0]
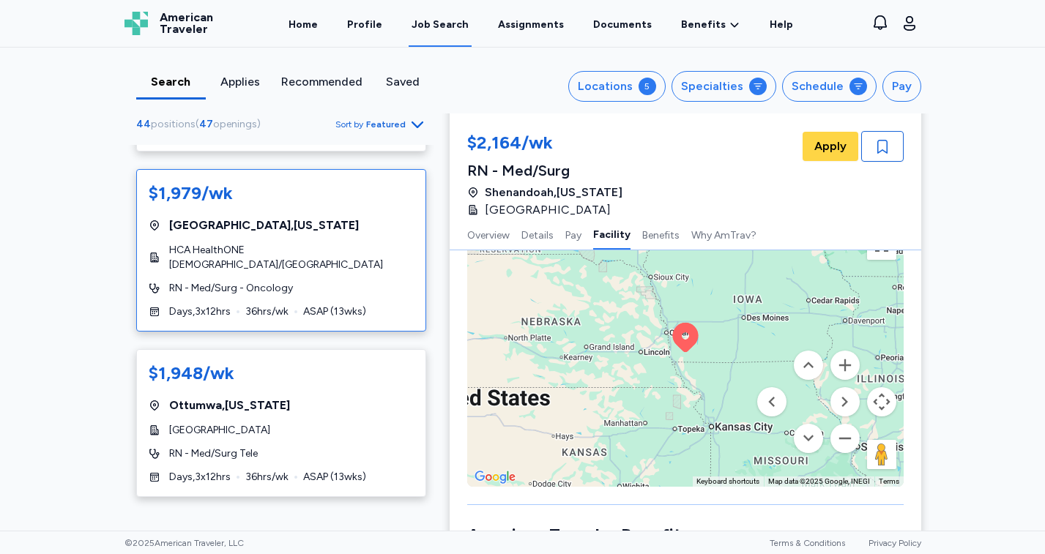
click at [321, 243] on span "HCA HealthONE [DEMOGRAPHIC_DATA]/[GEOGRAPHIC_DATA]" at bounding box center [291, 257] width 245 height 29
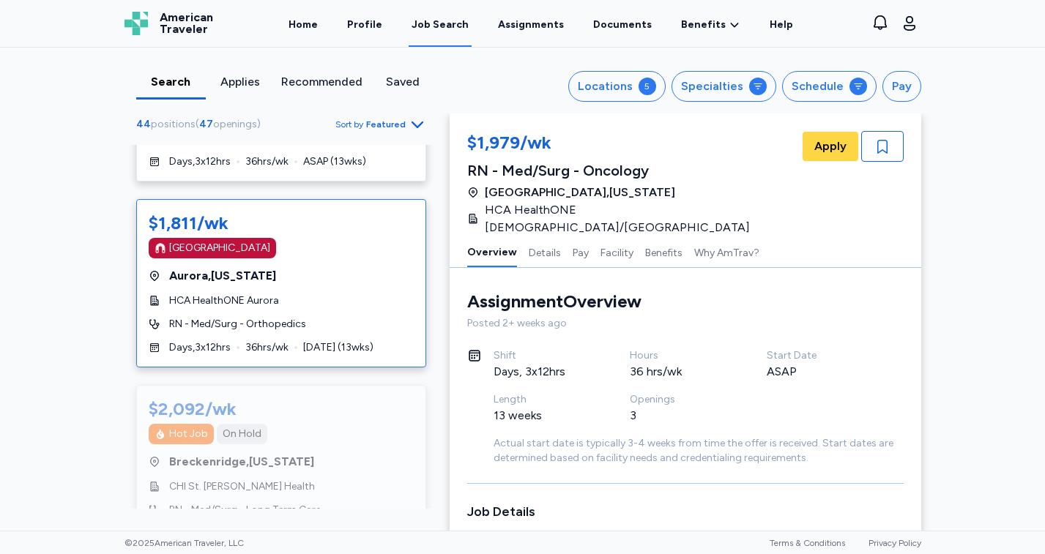
scroll to position [6717, 0]
click at [324, 292] on div "HCA HealthONE Aurora" at bounding box center [281, 299] width 265 height 15
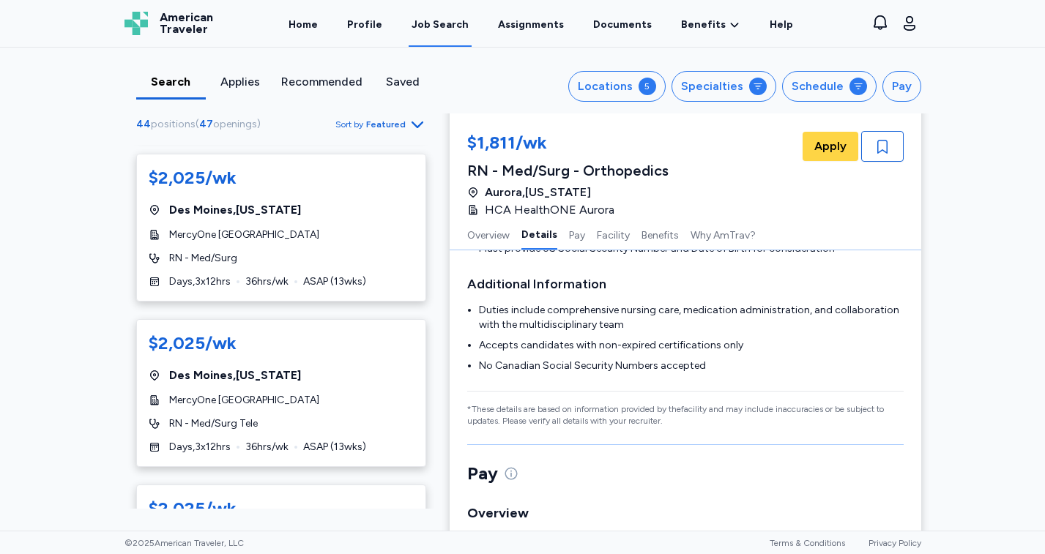
scroll to position [4744, 0]
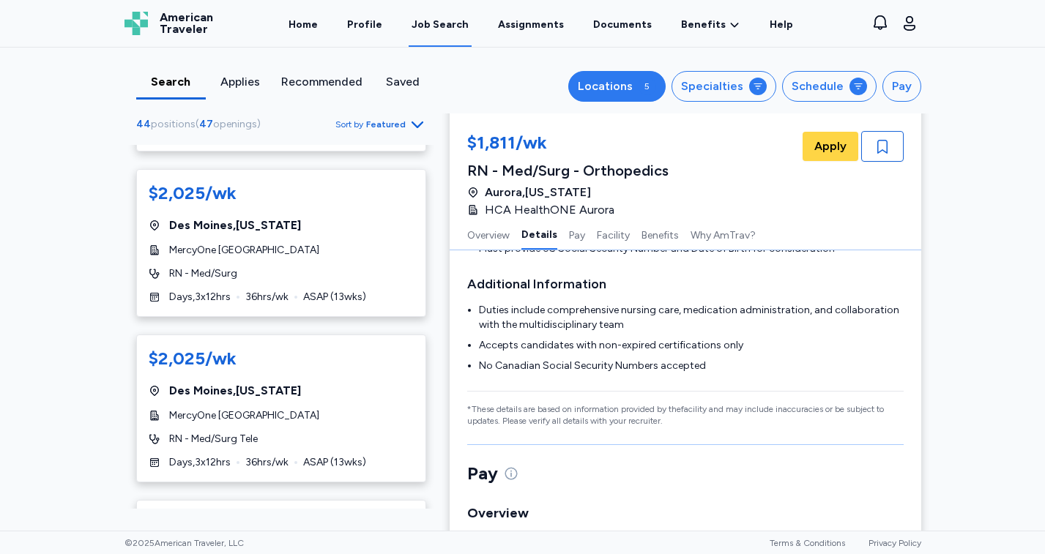
click at [616, 89] on div "Locations" at bounding box center [605, 87] width 55 height 18
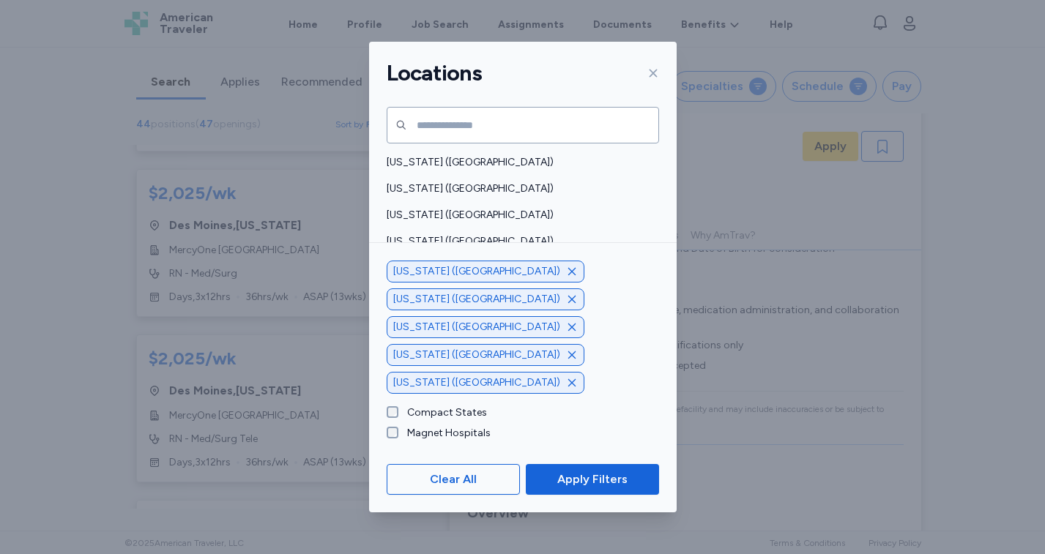
click at [566, 354] on icon "button" at bounding box center [572, 355] width 12 height 12
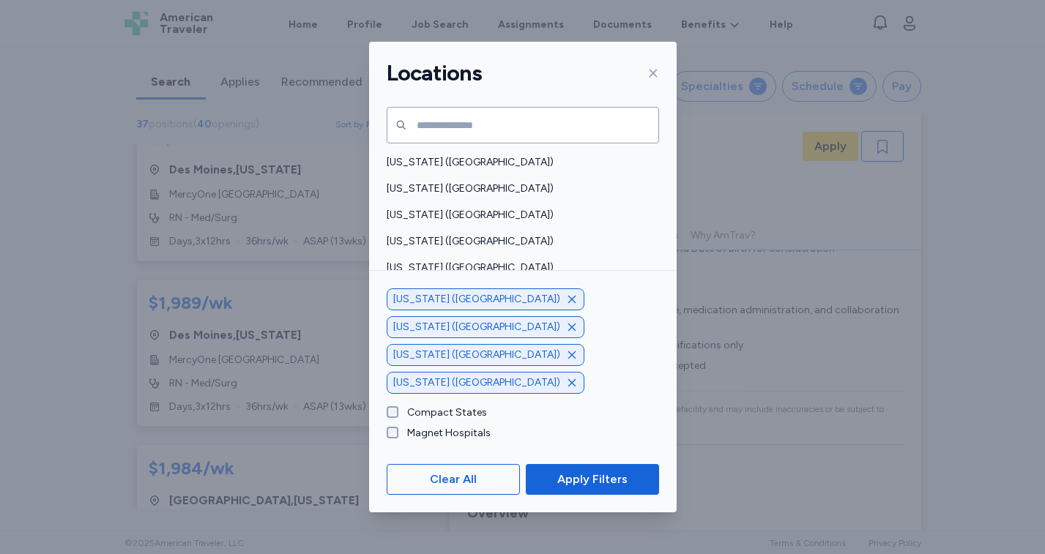
click at [566, 361] on icon "button" at bounding box center [572, 355] width 12 height 12
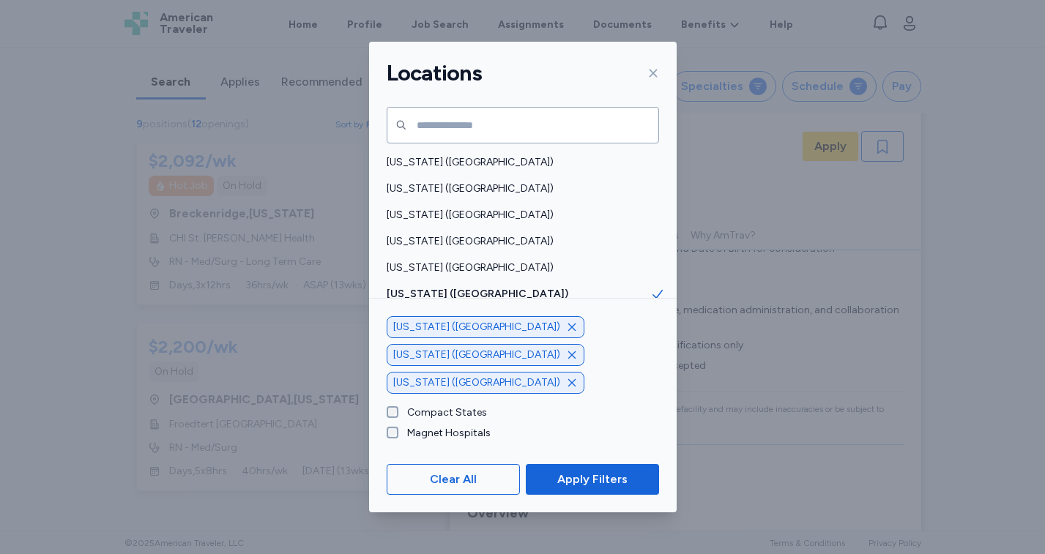
scroll to position [1243, 0]
click at [560, 480] on span "Apply Filters" at bounding box center [592, 480] width 70 height 18
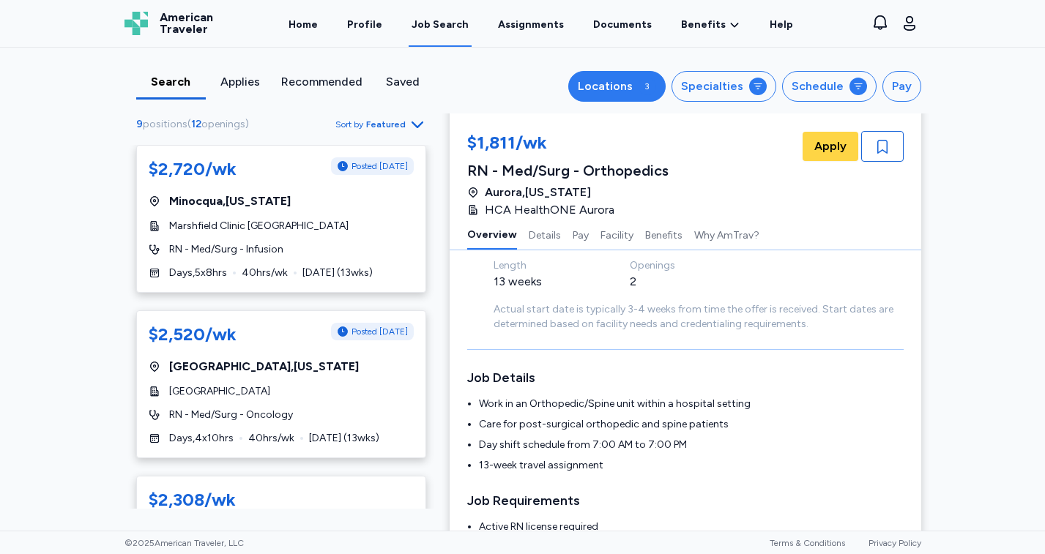
scroll to position [0, 0]
click at [622, 91] on div "Locations" at bounding box center [605, 87] width 55 height 18
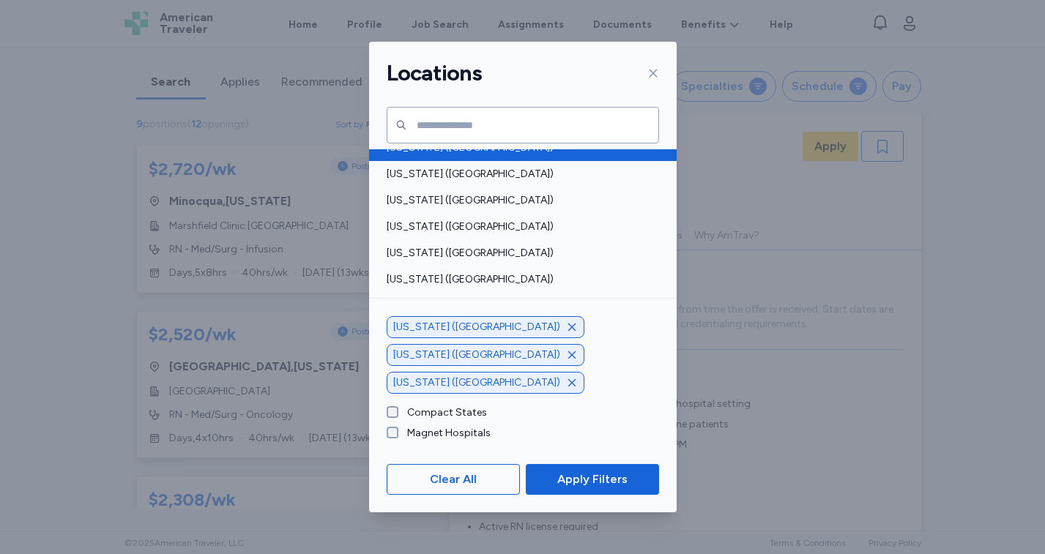
scroll to position [780, 0]
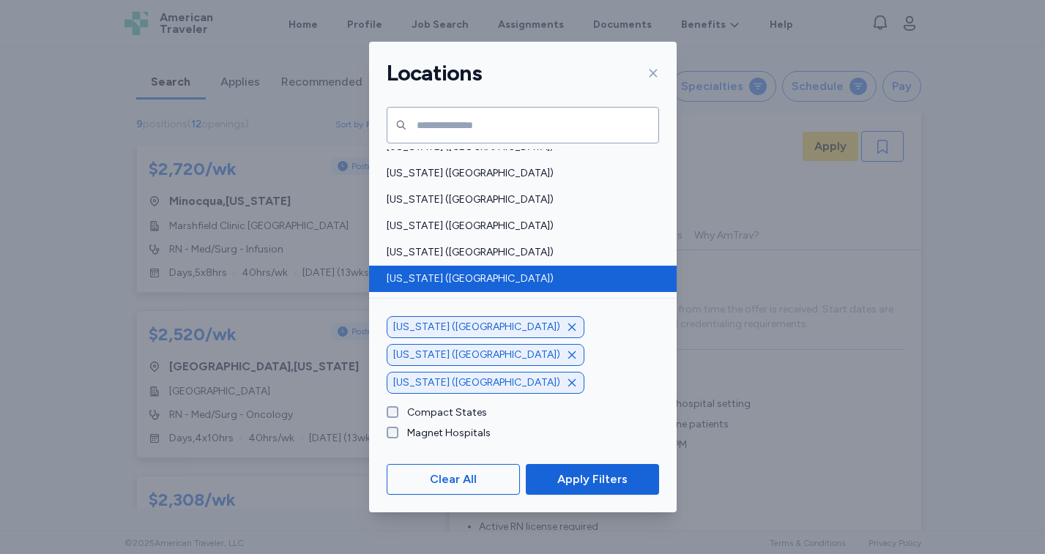
click at [409, 274] on span "[US_STATE] ([GEOGRAPHIC_DATA])" at bounding box center [519, 279] width 264 height 15
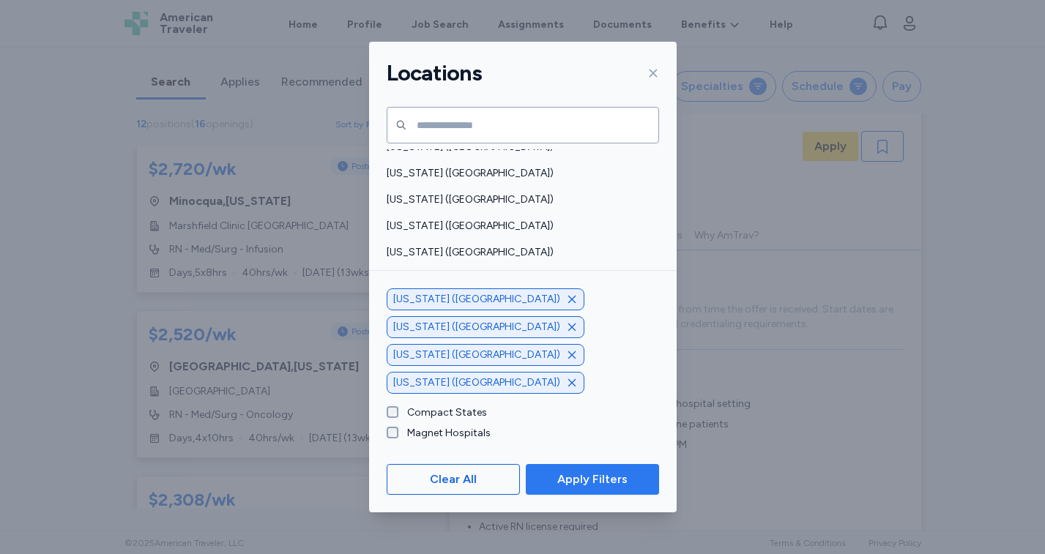
click at [574, 483] on span "Apply Filters" at bounding box center [592, 480] width 70 height 18
